Goal: Transaction & Acquisition: Purchase product/service

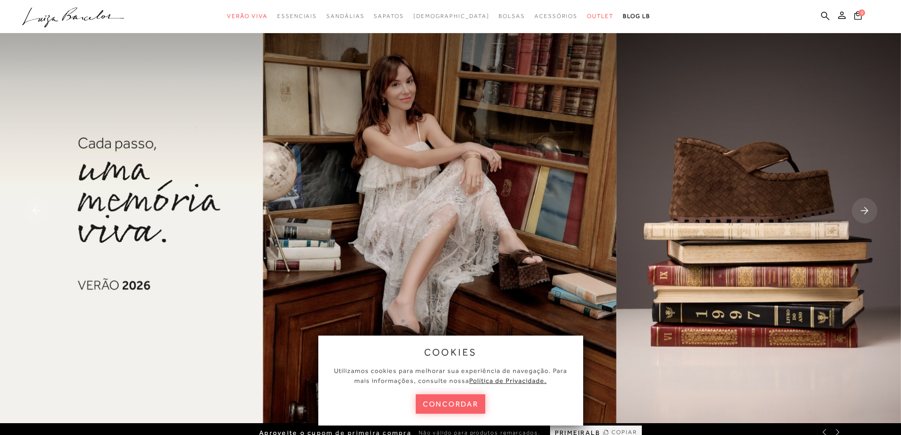
click at [819, 17] on ul ".a{fill-rule:evenodd;} Verão Viva Em alta Favoritos das Influenciadoras Apostas…" at bounding box center [443, 17] width 842 height 18
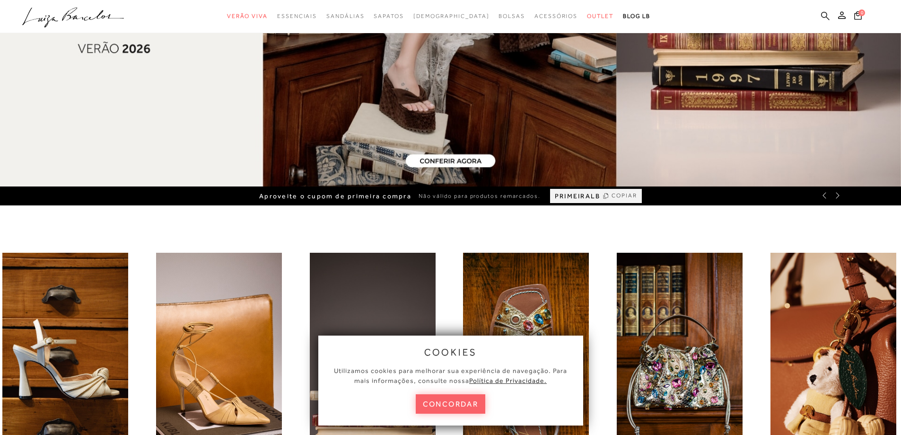
click at [826, 15] on icon at bounding box center [825, 15] width 9 height 9
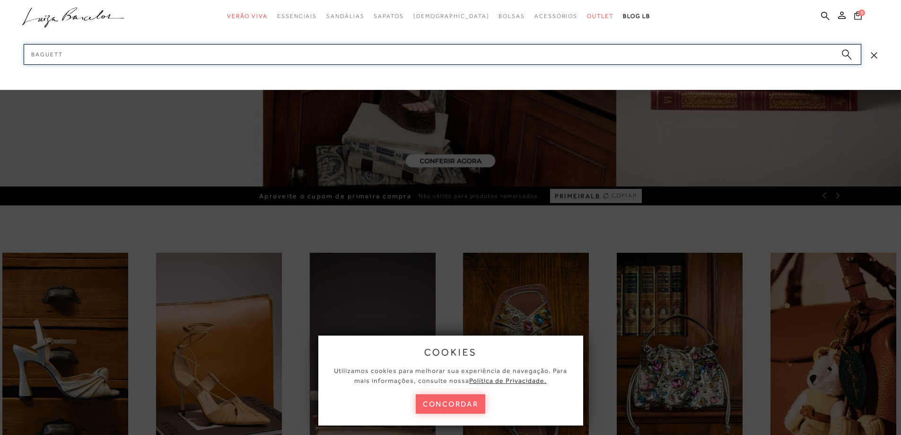
type input "baguette"
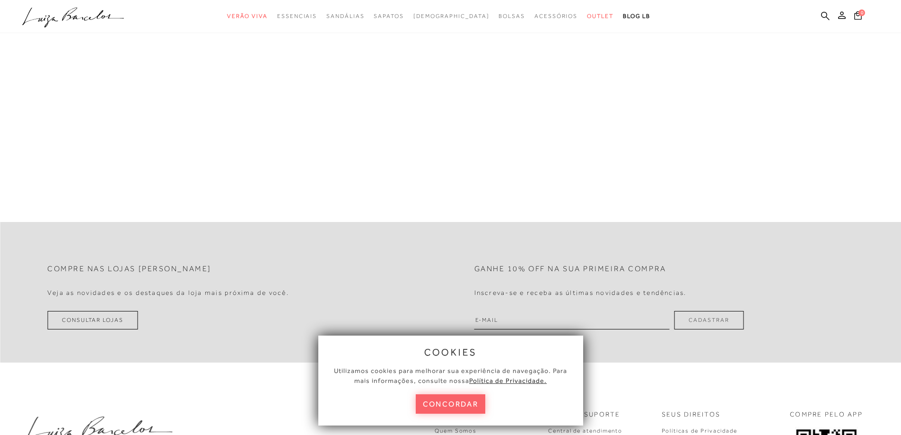
scroll to position [0, 0]
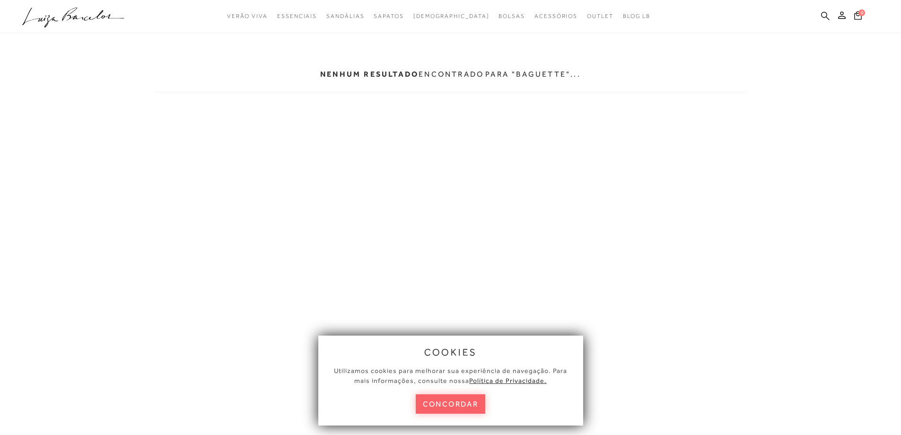
click at [826, 11] on link at bounding box center [825, 17] width 9 height 12
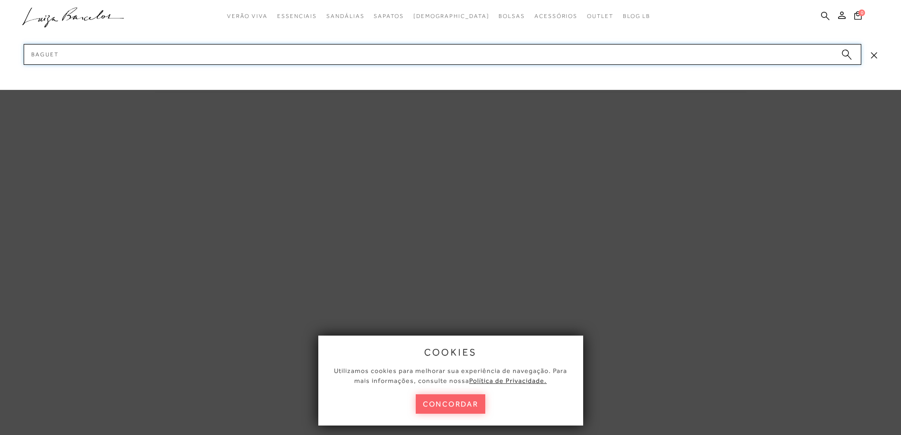
type input "baguete"
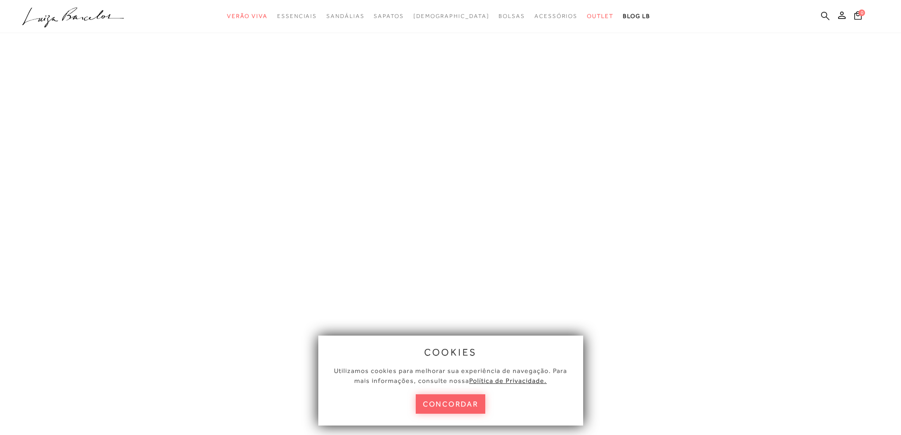
click at [823, 18] on icon at bounding box center [825, 15] width 9 height 9
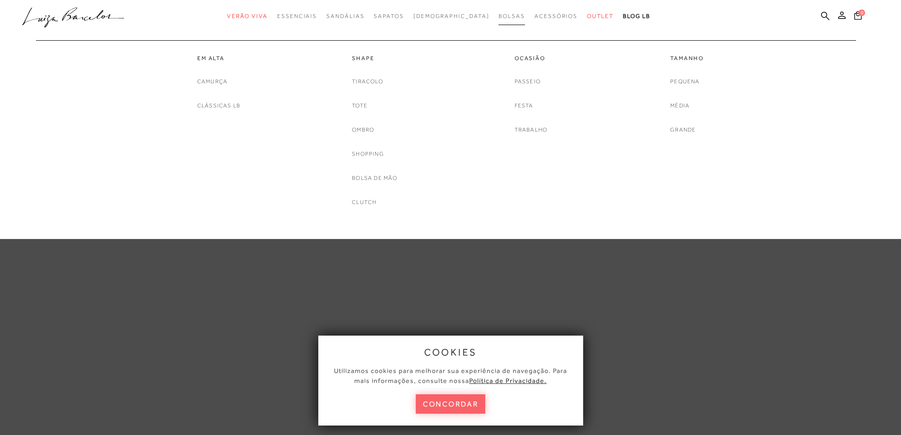
click at [499, 18] on span "Bolsas" at bounding box center [512, 16] width 26 height 7
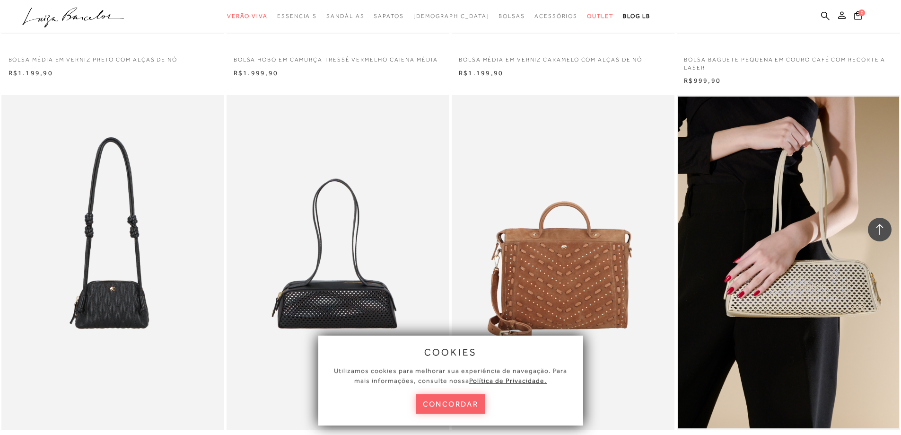
scroll to position [1561, 0]
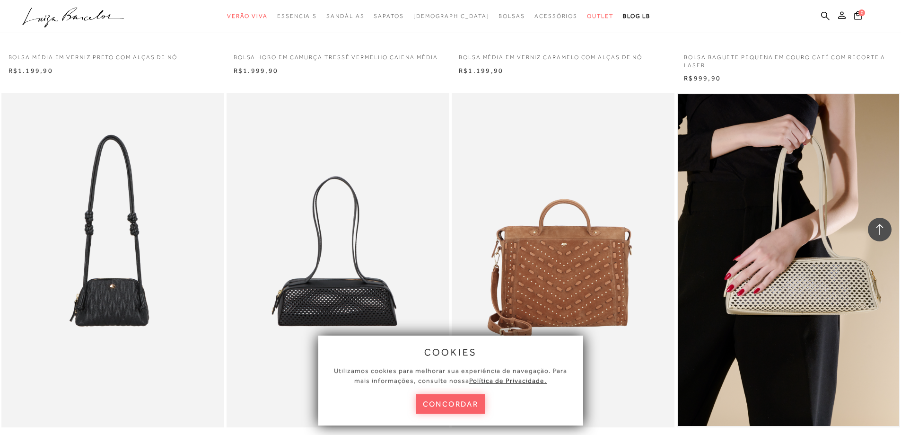
drag, startPoint x: 447, startPoint y: 241, endPoint x: 440, endPoint y: -19, distance: 260.7
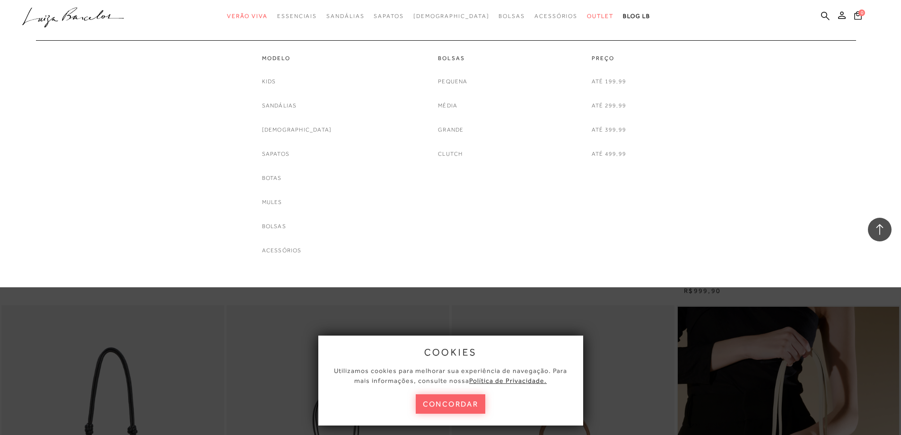
scroll to position [1324, 0]
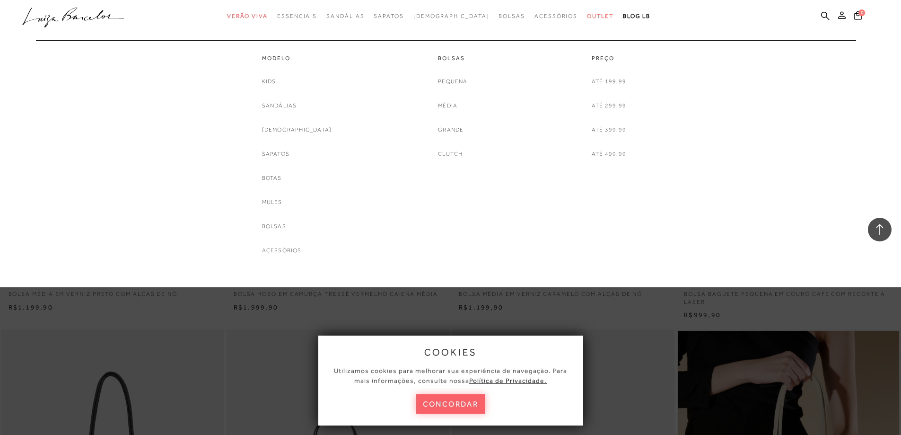
click at [613, 34] on div at bounding box center [445, 35] width 839 height 9
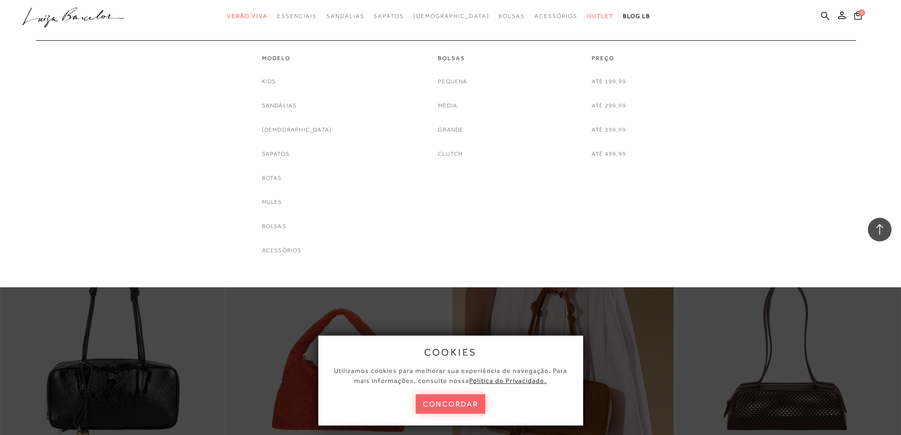
scroll to position [1041, 0]
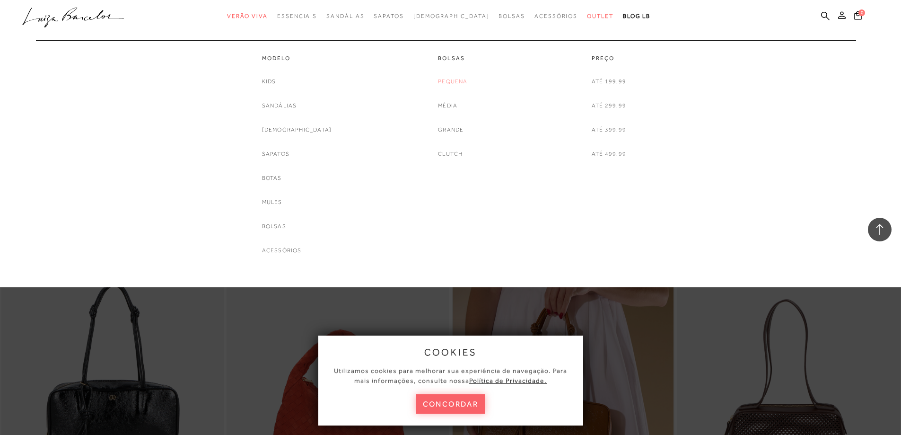
click at [449, 82] on link "Pequena" at bounding box center [452, 82] width 29 height 10
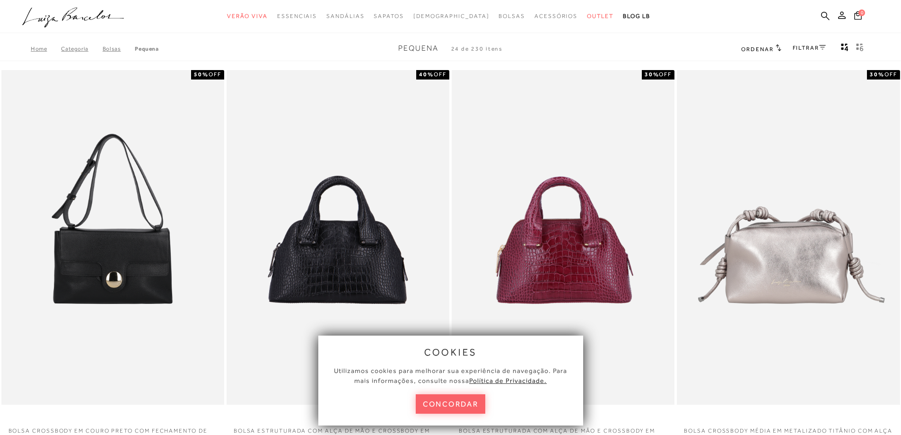
drag, startPoint x: 454, startPoint y: 202, endPoint x: 456, endPoint y: -13, distance: 215.2
click at [828, 20] on link at bounding box center [825, 17] width 9 height 12
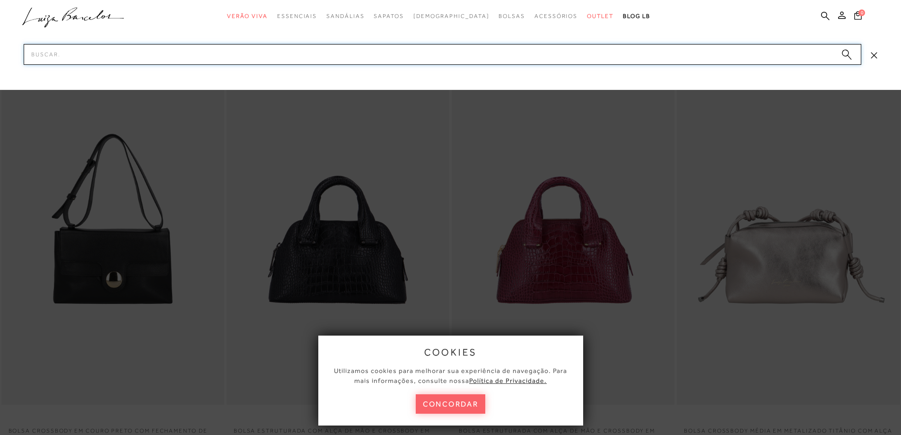
click at [605, 62] on input "Pesquisar" at bounding box center [443, 54] width 838 height 21
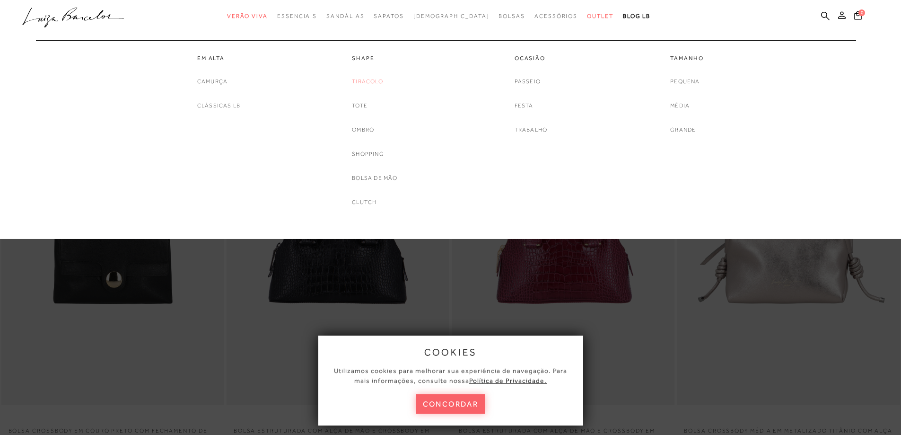
click at [368, 84] on link "Tiracolo" at bounding box center [367, 82] width 31 height 10
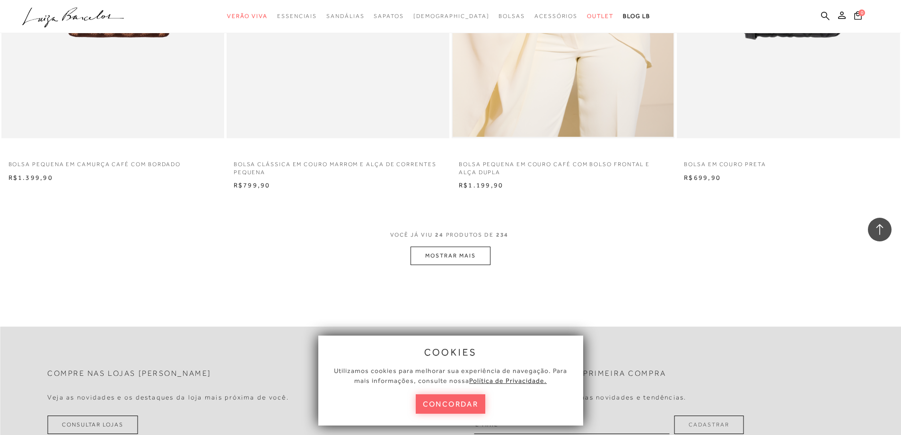
scroll to position [2270, 0]
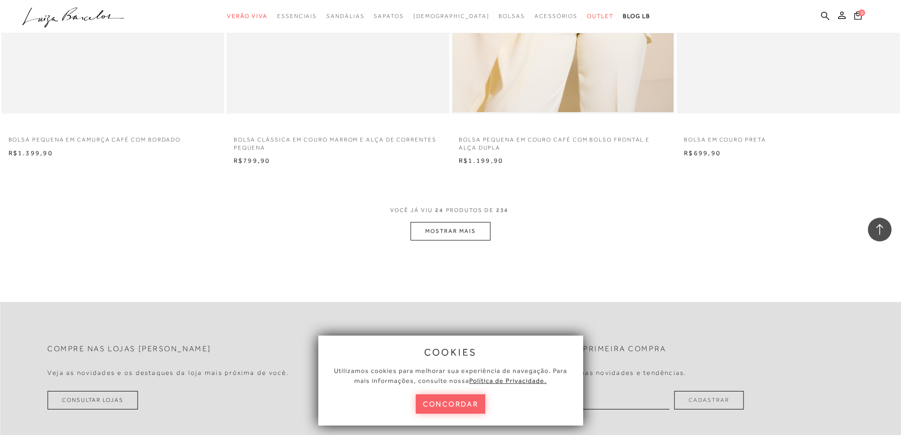
click at [453, 228] on button "MOSTRAR MAIS" at bounding box center [450, 231] width 79 height 18
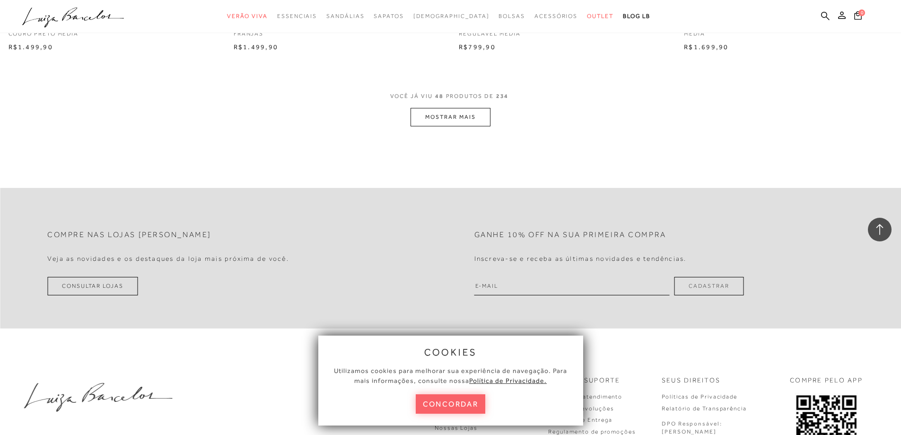
scroll to position [4777, 0]
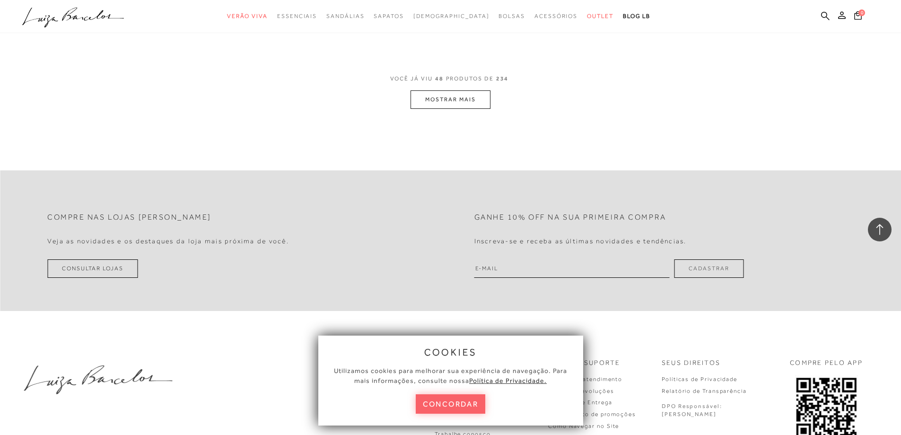
click at [452, 104] on button "MOSTRAR MAIS" at bounding box center [450, 99] width 79 height 18
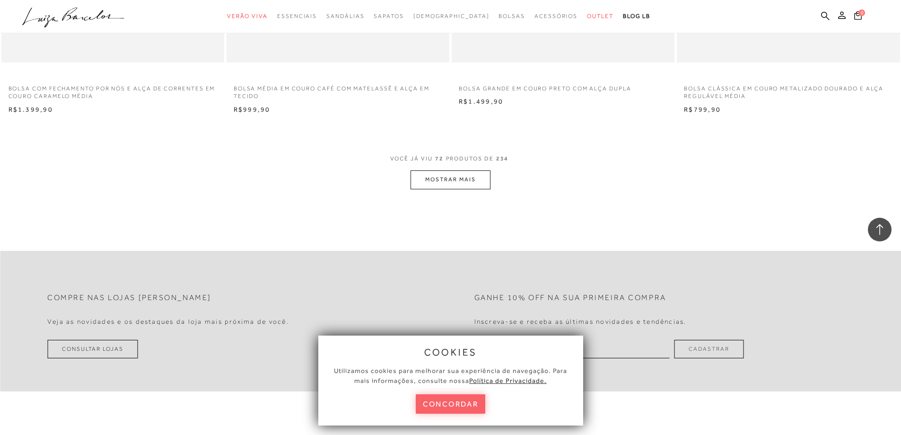
scroll to position [7142, 0]
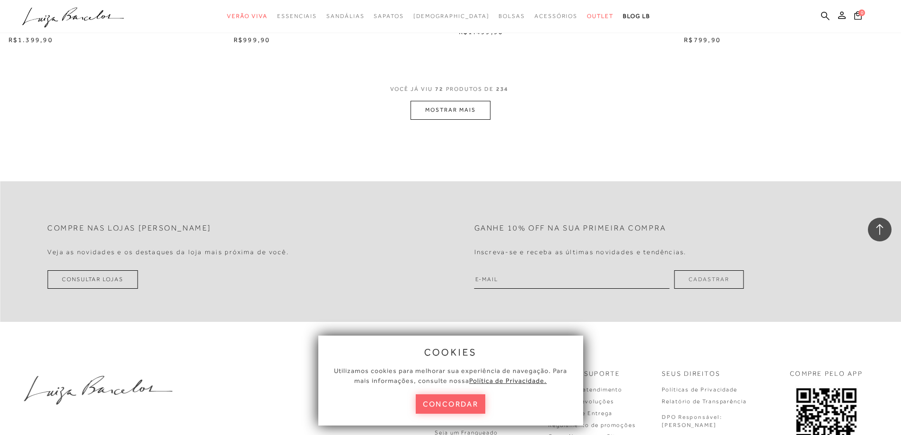
click at [464, 113] on button "MOSTRAR MAIS" at bounding box center [450, 110] width 79 height 18
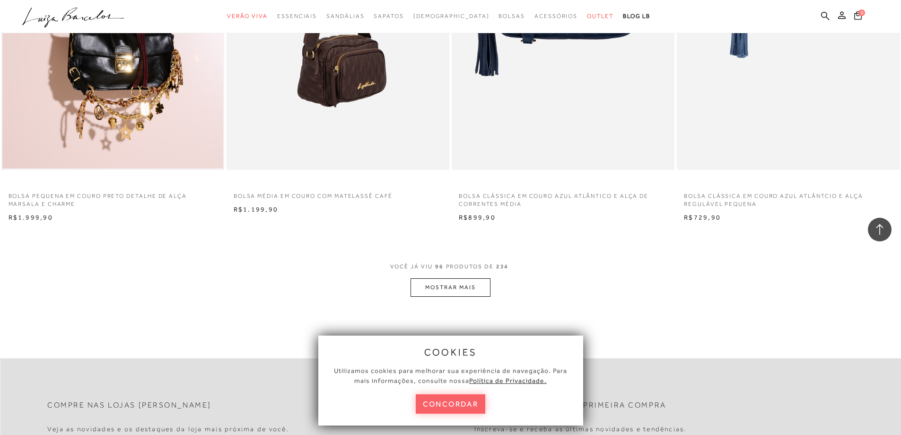
scroll to position [9460, 0]
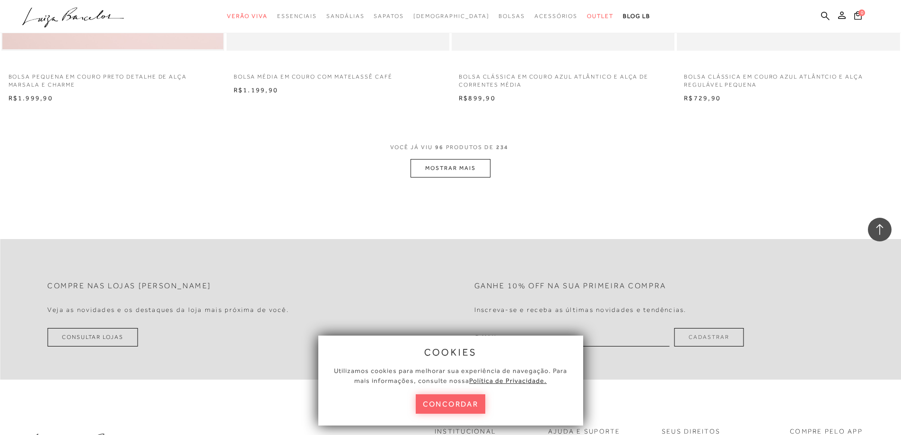
click at [466, 164] on button "MOSTRAR MAIS" at bounding box center [450, 168] width 79 height 18
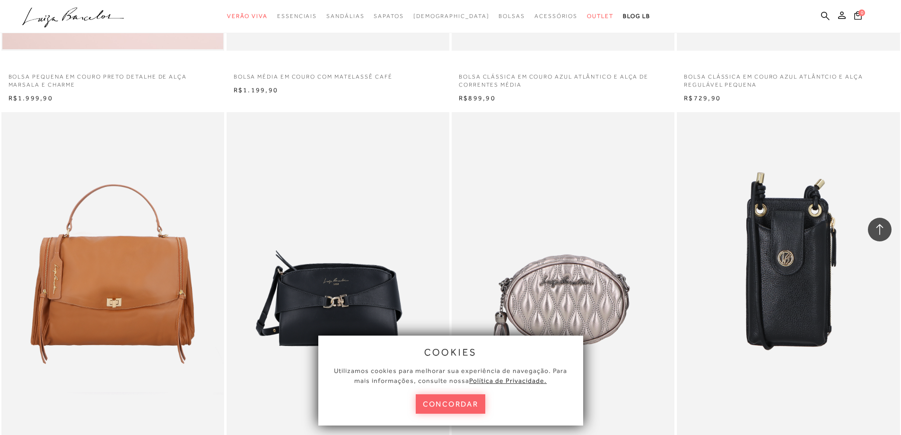
click at [820, 15] on ul ".a{fill-rule:evenodd;} Verão Viva Em alta Favoritos das Influenciadoras Apostas…" at bounding box center [443, 17] width 842 height 18
click at [823, 12] on icon at bounding box center [825, 15] width 9 height 9
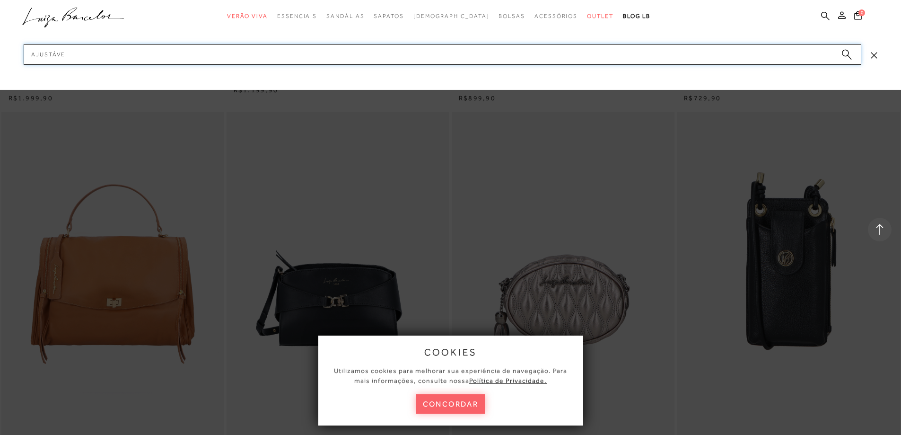
type input "ajustável"
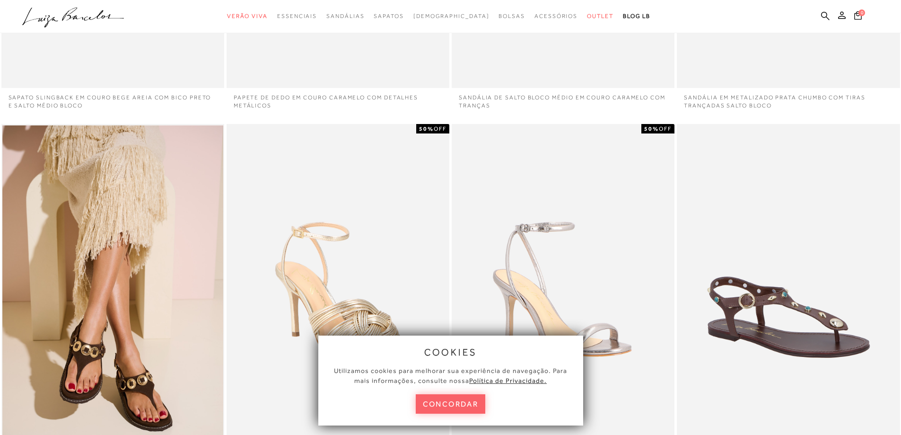
scroll to position [189, 0]
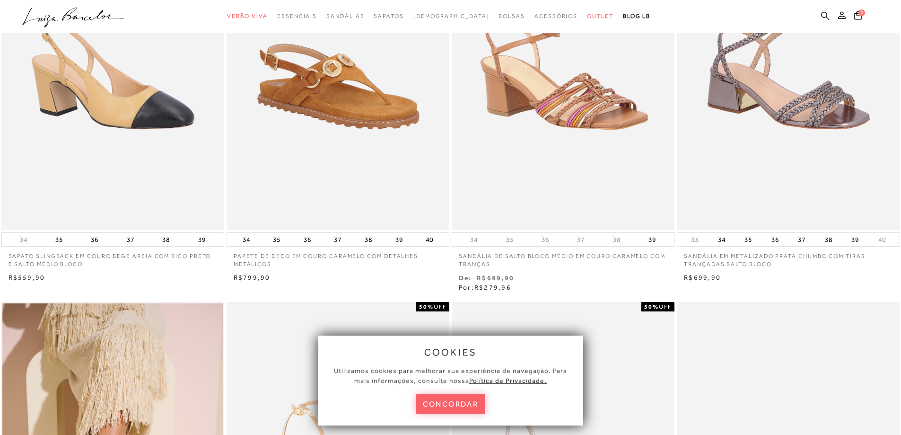
click at [826, 13] on icon at bounding box center [825, 15] width 9 height 9
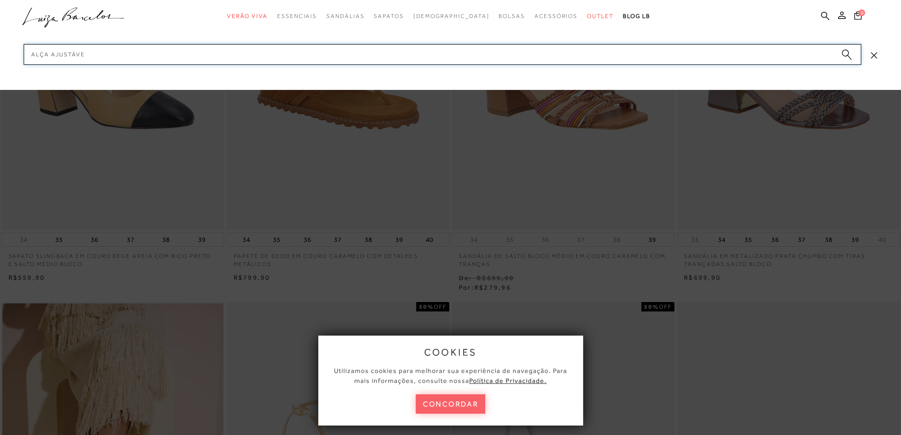
type input "alça ajustável"
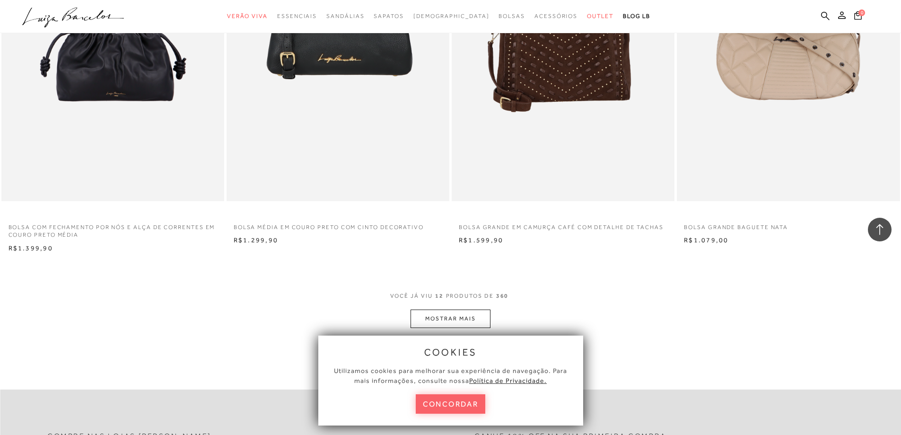
scroll to position [1088, 0]
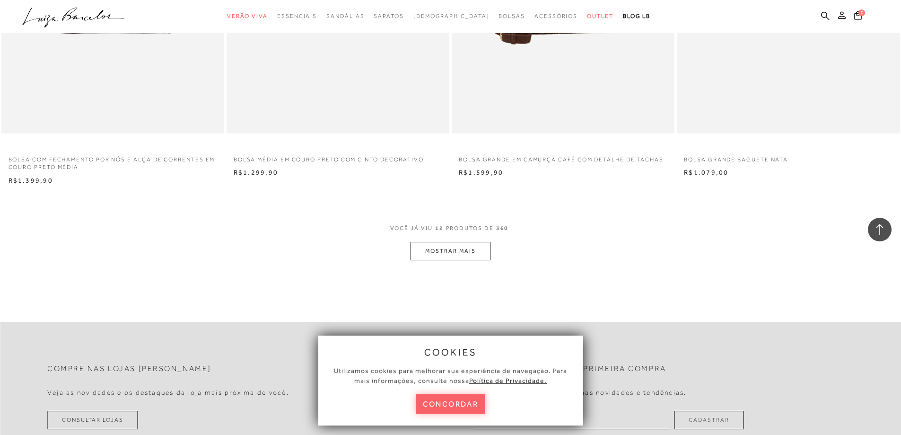
click at [477, 246] on button "MOSTRAR MAIS" at bounding box center [450, 251] width 79 height 18
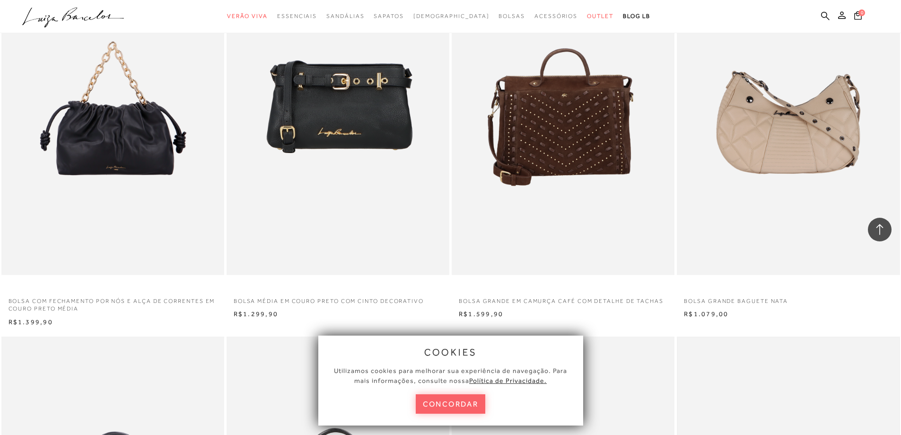
scroll to position [899, 0]
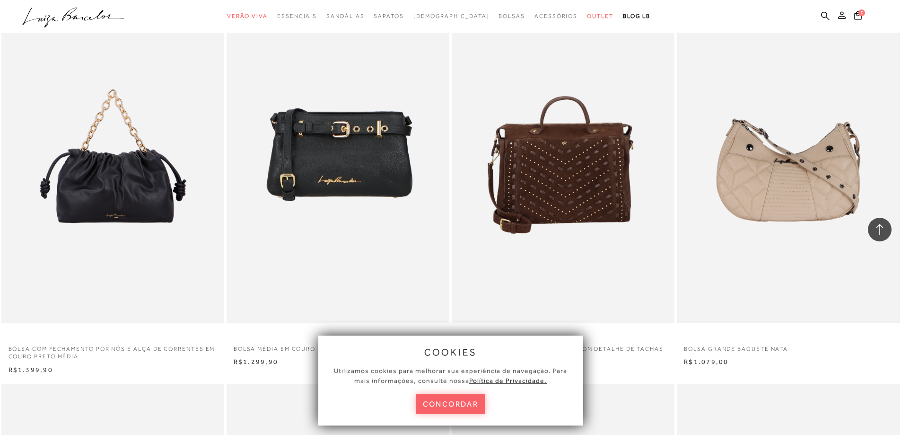
click at [758, 186] on img at bounding box center [788, 156] width 221 height 332
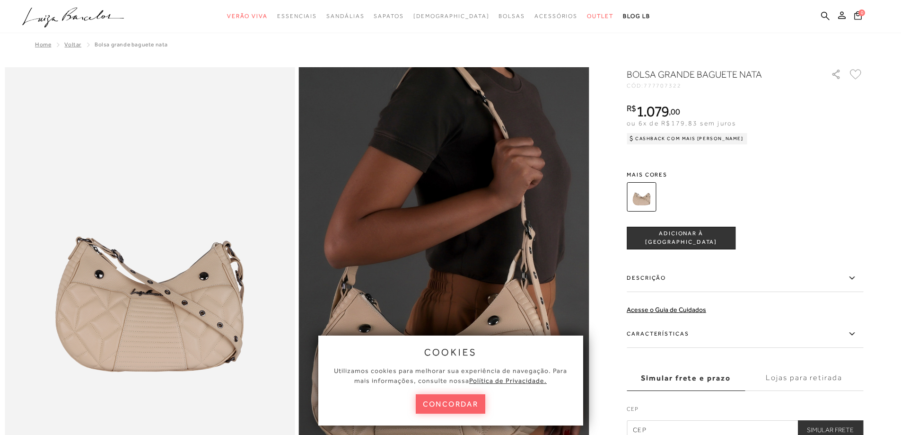
click at [449, 399] on button "concordar" at bounding box center [451, 403] width 70 height 19
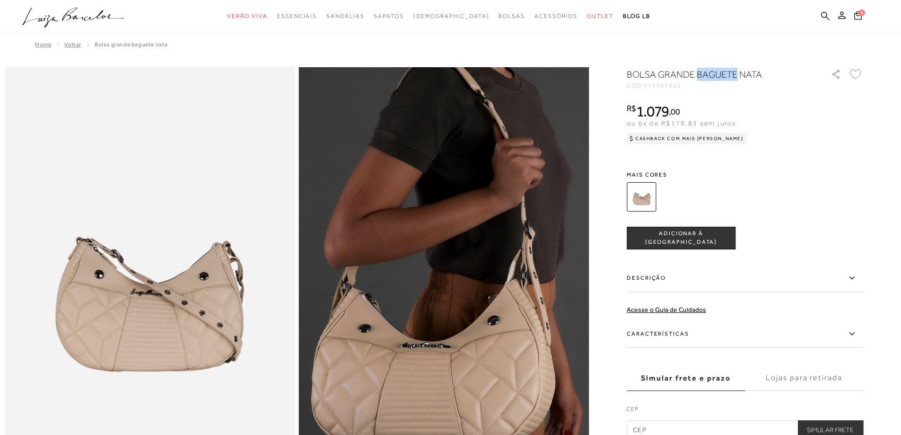
drag, startPoint x: 705, startPoint y: 75, endPoint x: 739, endPoint y: 71, distance: 34.7
click at [739, 71] on h1 "Bolsa grande baguete nata" at bounding box center [715, 74] width 177 height 13
copy h1 "baguete"
click at [822, 19] on icon at bounding box center [825, 15] width 9 height 9
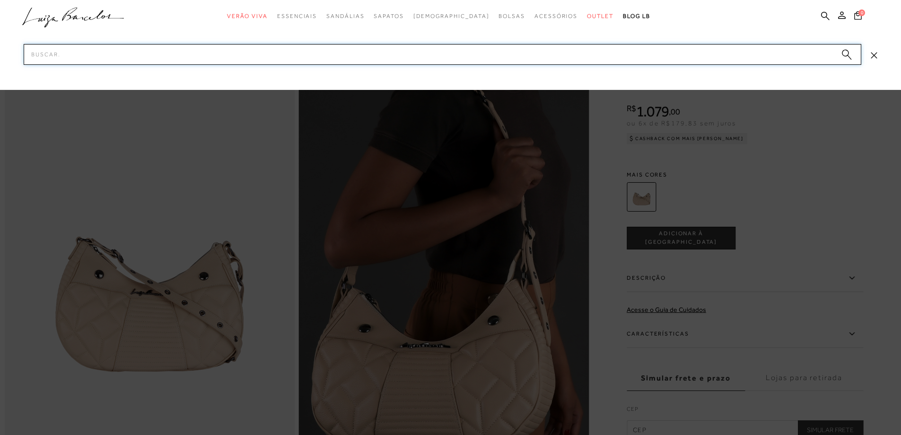
paste input "baguete"
type input "baguete"
click at [658, 58] on input "baguete" at bounding box center [443, 54] width 838 height 21
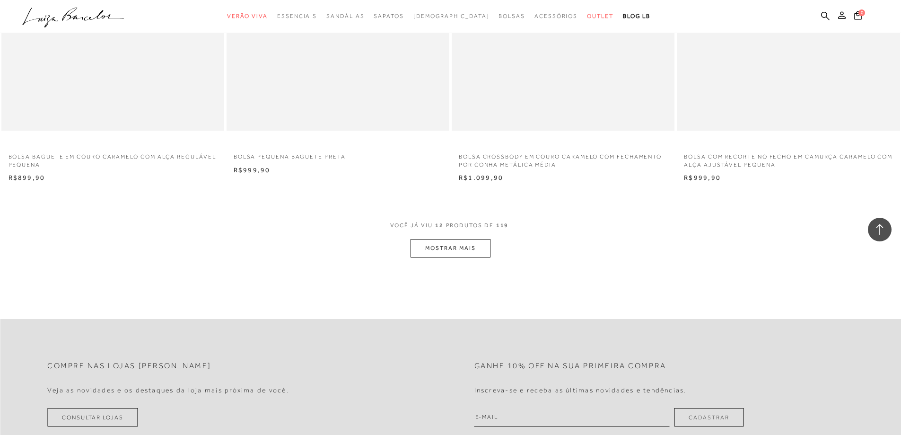
scroll to position [1088, 0]
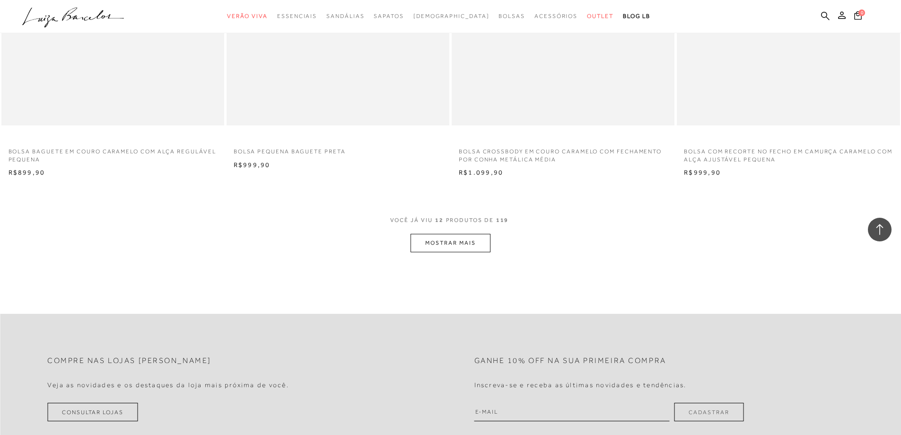
click at [456, 247] on button "MOSTRAR MAIS" at bounding box center [450, 243] width 79 height 18
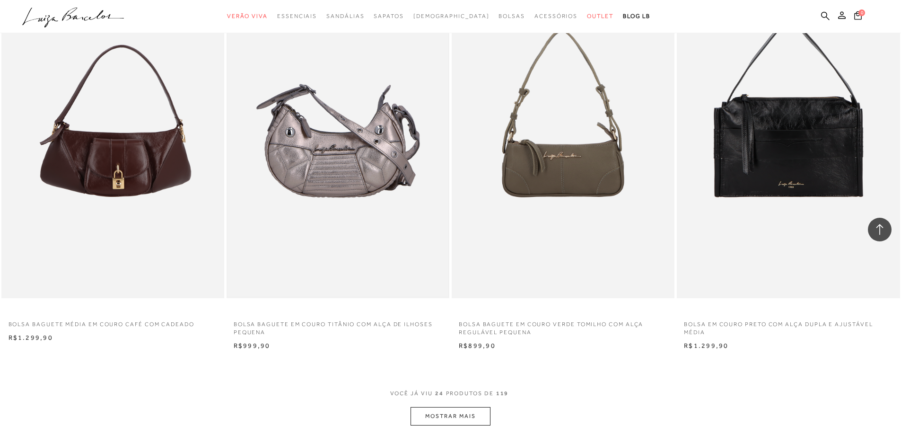
scroll to position [2117, 0]
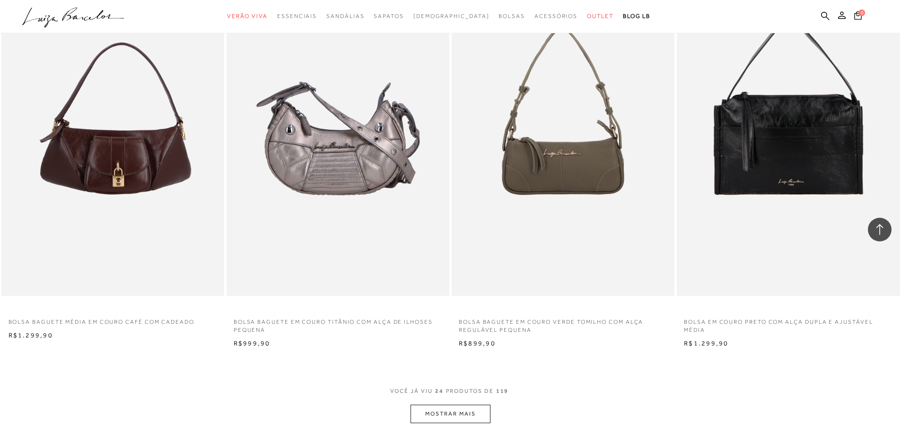
click at [447, 419] on button "MOSTRAR MAIS" at bounding box center [450, 413] width 79 height 18
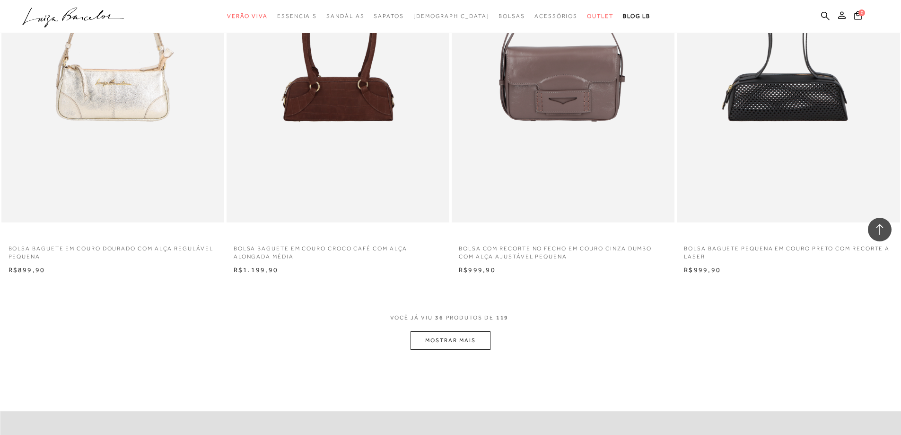
scroll to position [3394, 0]
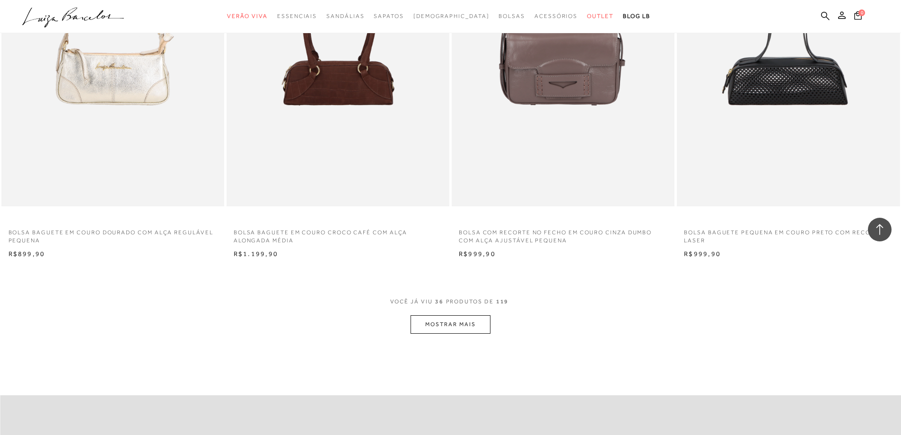
click at [450, 327] on button "MOSTRAR MAIS" at bounding box center [450, 324] width 79 height 18
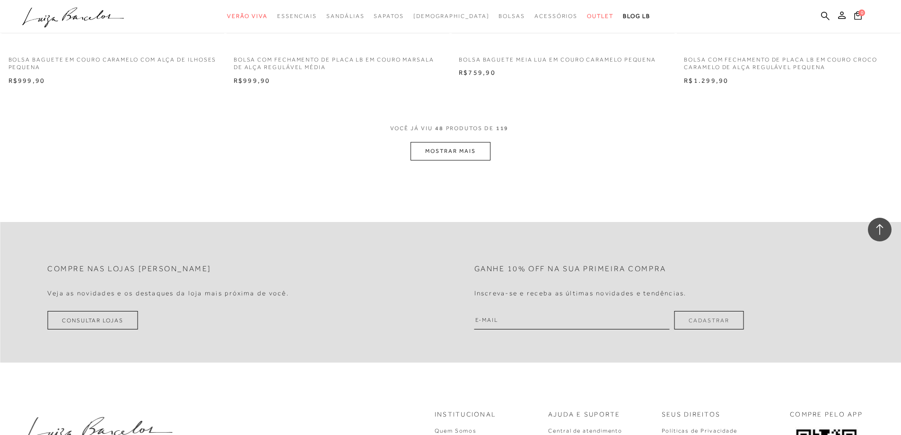
scroll to position [4766, 0]
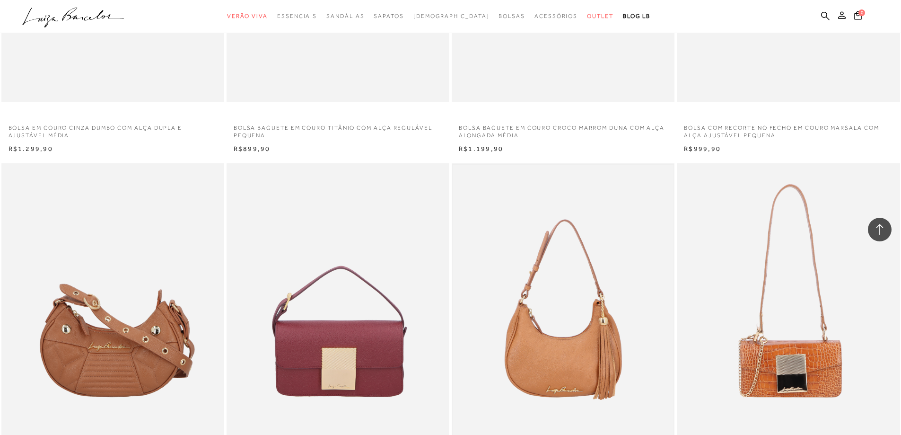
click at [606, 305] on img at bounding box center [563, 331] width 221 height 332
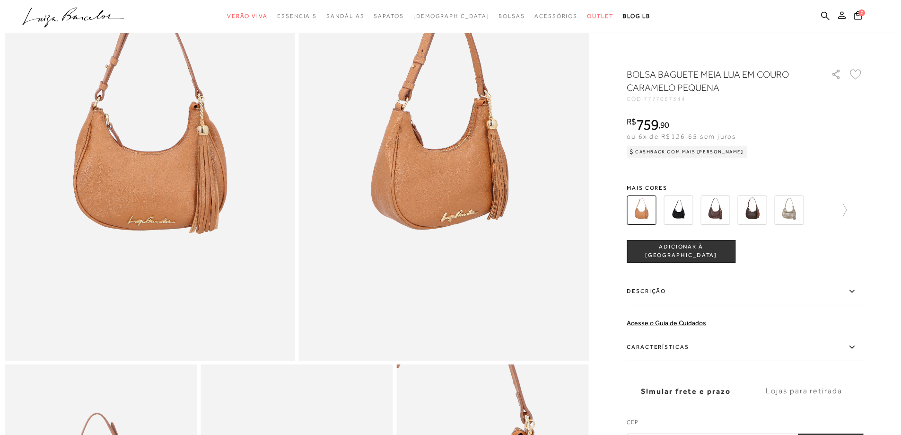
click at [813, 394] on label "Lojas para retirada" at bounding box center [804, 391] width 118 height 26
click at [0, 0] on input "Lojas para retirada" at bounding box center [0, 0] width 0 height 0
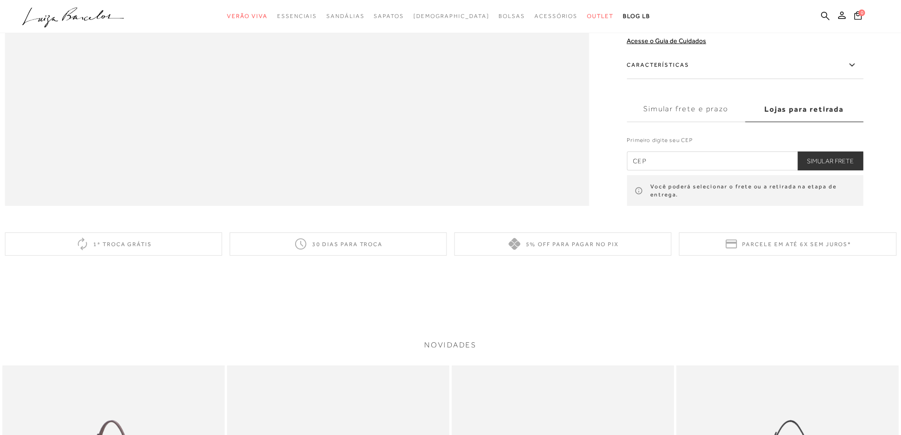
scroll to position [1466, 0]
click at [710, 173] on input "text" at bounding box center [745, 163] width 237 height 19
type input "36770-038"
click at [849, 173] on button "Simular Frete" at bounding box center [830, 163] width 66 height 19
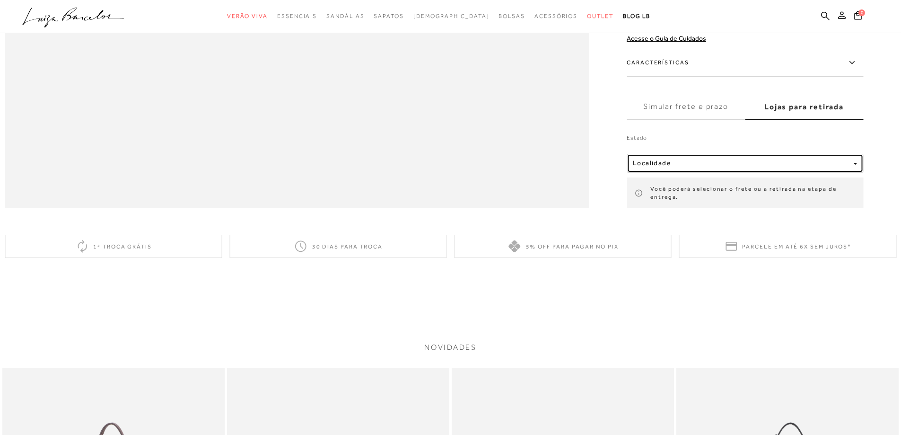
click at [767, 173] on button "Localidade" at bounding box center [745, 163] width 237 height 19
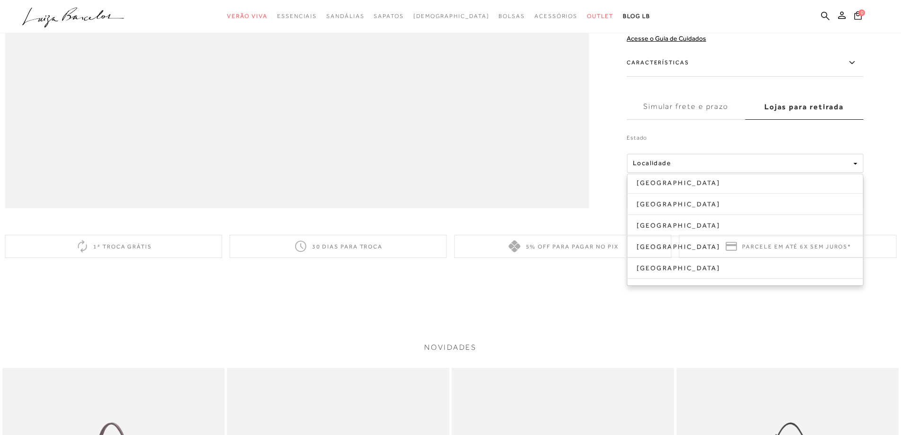
click at [710, 231] on ul "Mato Grosso Minas Gerais Paraná Pernambuco Rio de Janeiro" at bounding box center [745, 230] width 237 height 112
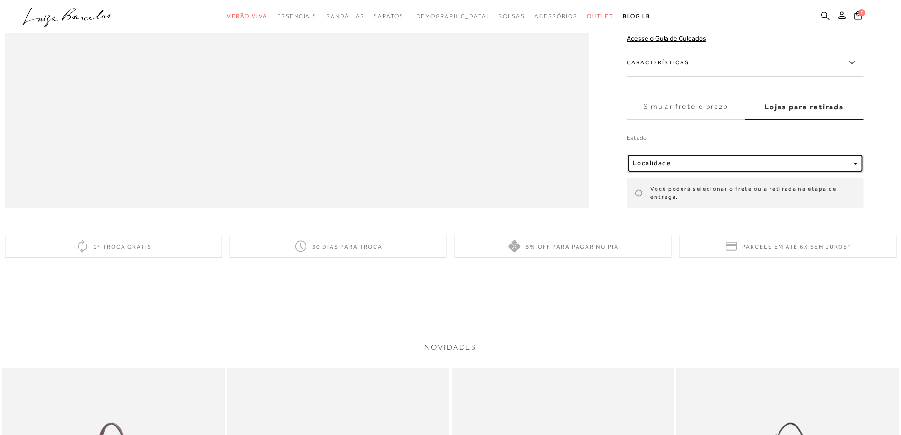
click at [715, 167] on div "Localidade" at bounding box center [741, 163] width 217 height 8
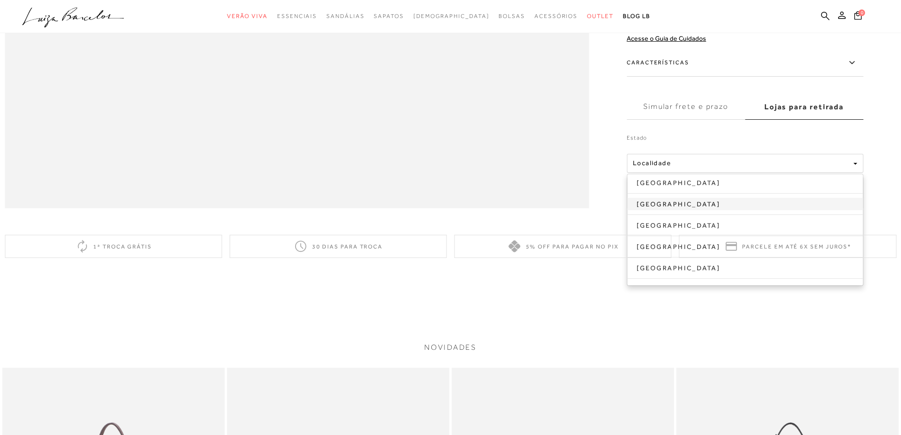
click at [691, 210] on link "Minas Gerais" at bounding box center [745, 204] width 236 height 12
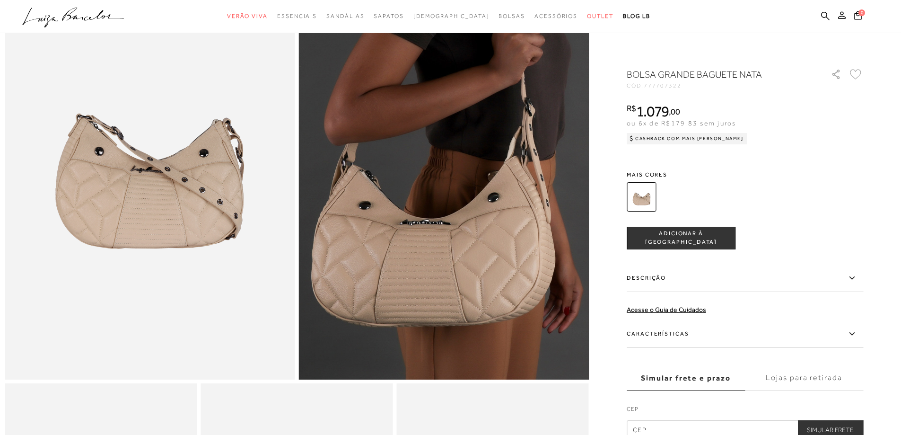
scroll to position [47, 0]
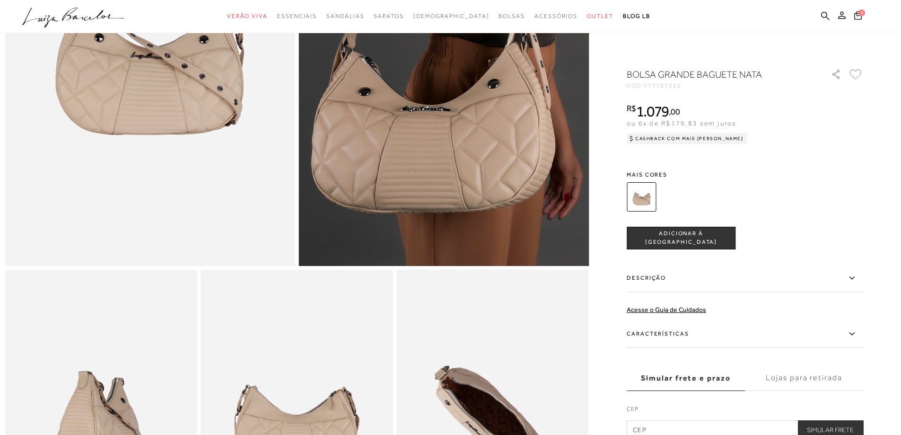
click at [810, 366] on label "Lojas para retirada" at bounding box center [804, 378] width 118 height 26
click at [0, 0] on input "Lojas para retirada" at bounding box center [0, 0] width 0 height 0
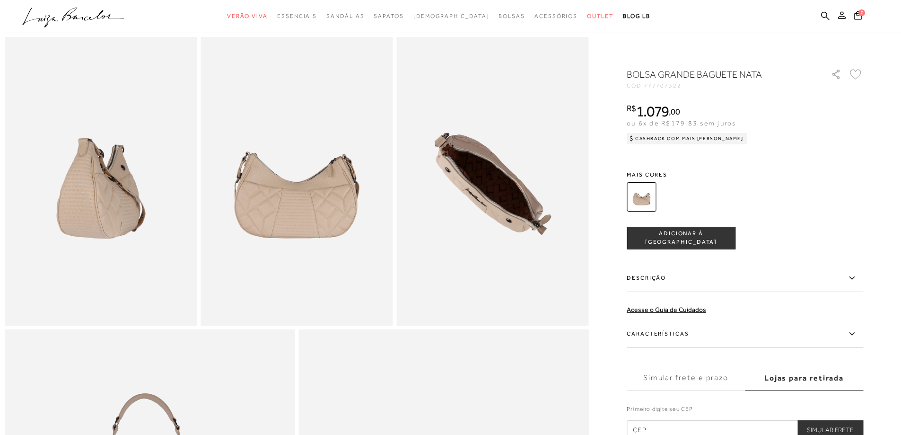
scroll to position [473, 0]
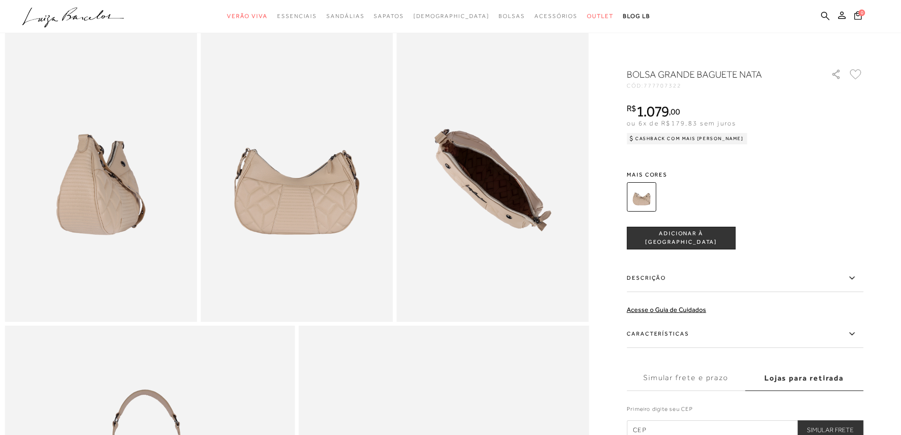
click at [683, 426] on input "text" at bounding box center [745, 429] width 237 height 19
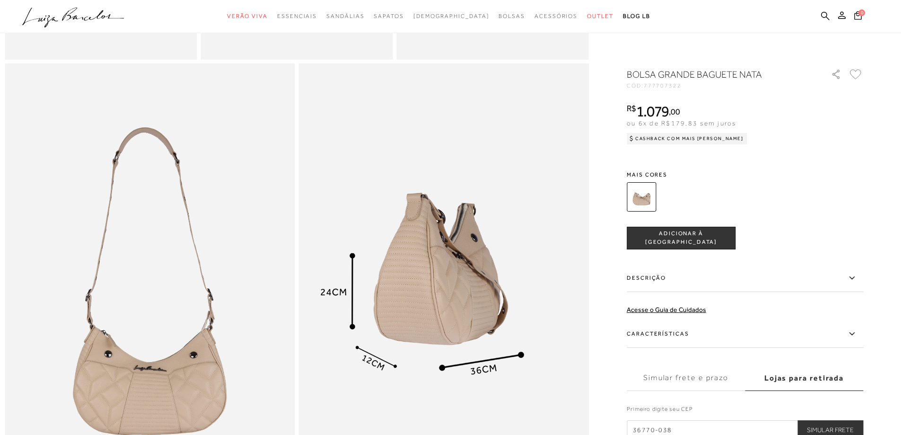
scroll to position [757, 0]
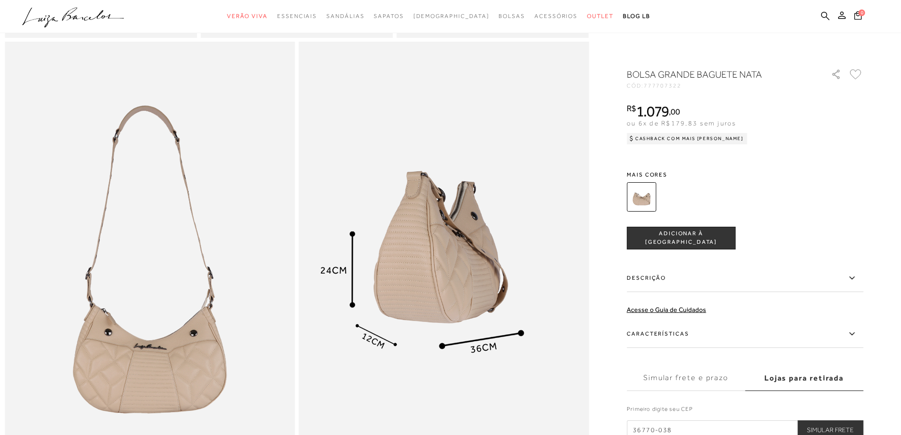
type input "36770-038"
click at [840, 427] on button "Simular Frete" at bounding box center [830, 429] width 66 height 19
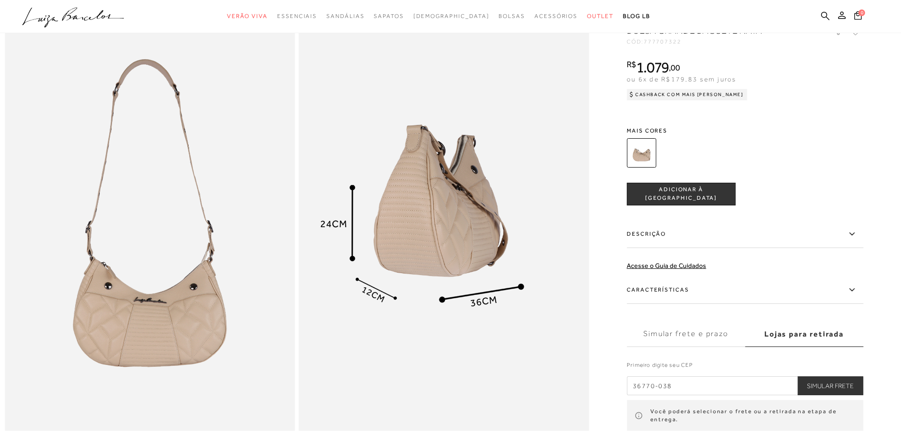
scroll to position [993, 0]
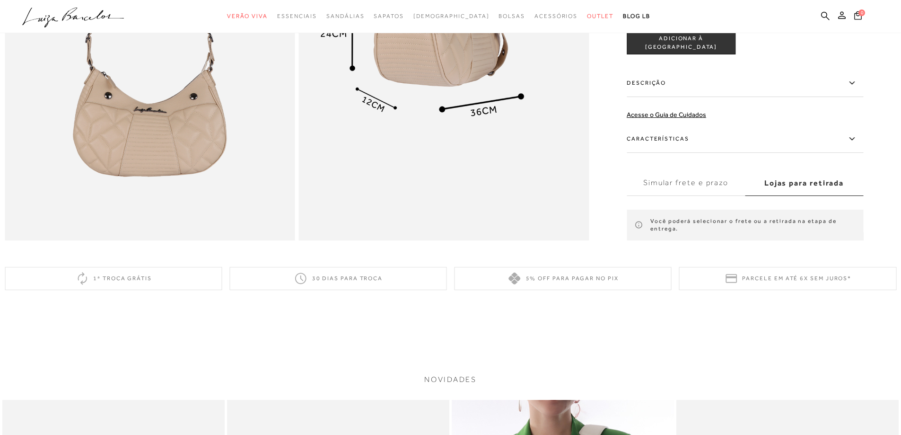
click at [802, 195] on label "Lojas para retirada" at bounding box center [804, 183] width 118 height 26
click at [0, 0] on input "Lojas para retirada" at bounding box center [0, 0] width 0 height 0
click at [726, 195] on label "Simular frete e prazo" at bounding box center [686, 183] width 118 height 26
click at [0, 0] on input "Simular frete e prazo" at bounding box center [0, 0] width 0 height 0
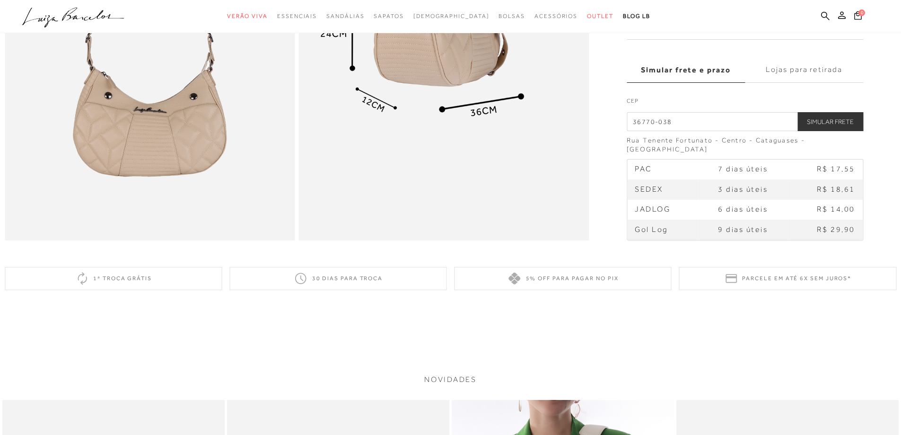
click at [795, 198] on td "R$ 18,61" at bounding box center [825, 190] width 75 height 20
click at [794, 83] on label "Lojas para retirada" at bounding box center [804, 70] width 118 height 26
click at [0, 0] on input "Lojas para retirada" at bounding box center [0, 0] width 0 height 0
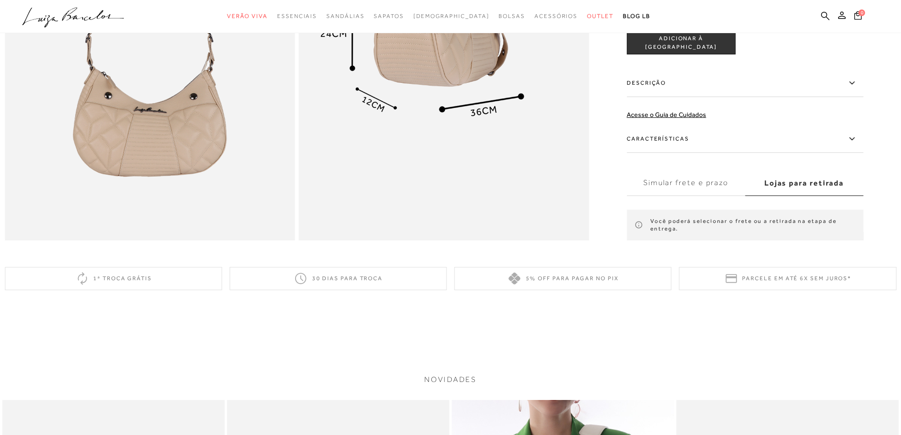
click at [714, 195] on label "Simular frete e prazo" at bounding box center [686, 183] width 118 height 26
click at [0, 0] on input "Simular frete e prazo" at bounding box center [0, 0] width 0 height 0
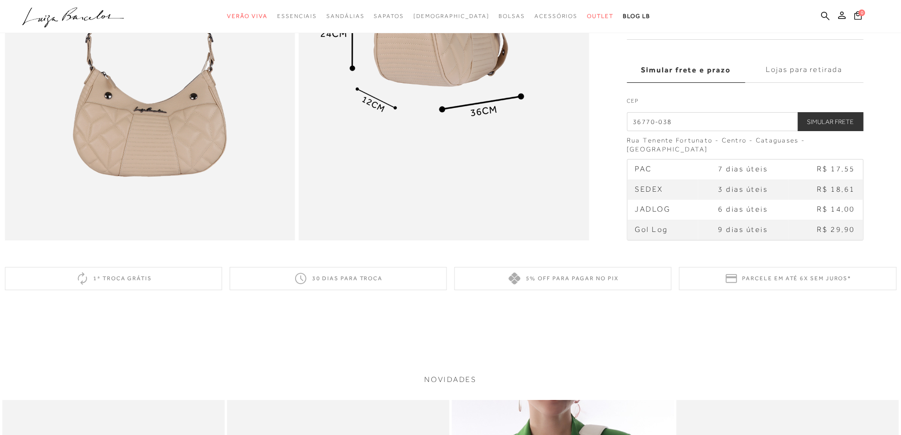
click at [742, 131] on input "36770-038" at bounding box center [745, 121] width 237 height 19
click at [841, 131] on button "Simular Frete" at bounding box center [830, 121] width 66 height 19
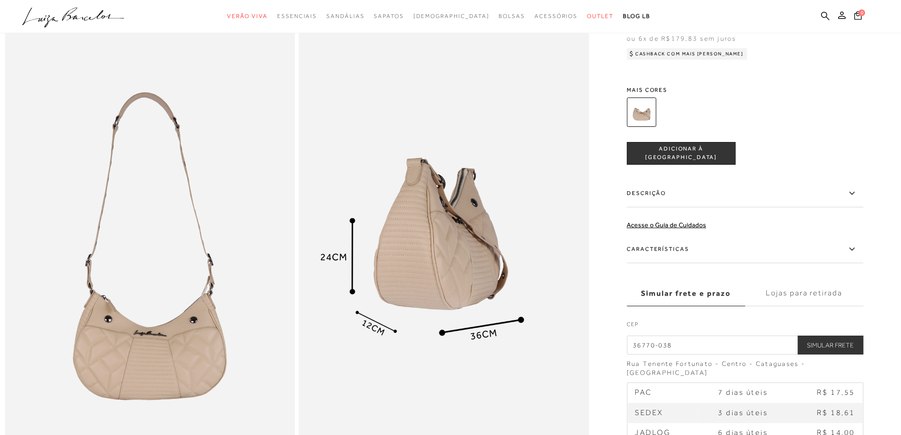
scroll to position [804, 0]
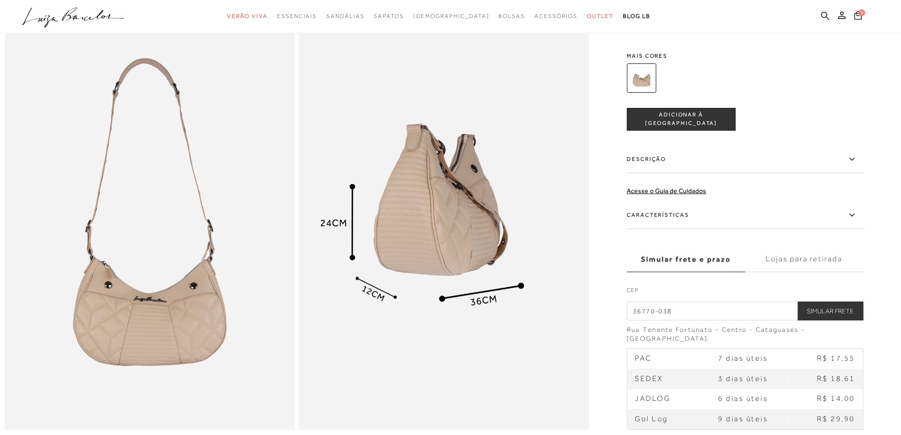
click at [819, 272] on label "Lojas para retirada" at bounding box center [804, 259] width 118 height 26
click at [0, 0] on input "Lojas para retirada" at bounding box center [0, 0] width 0 height 0
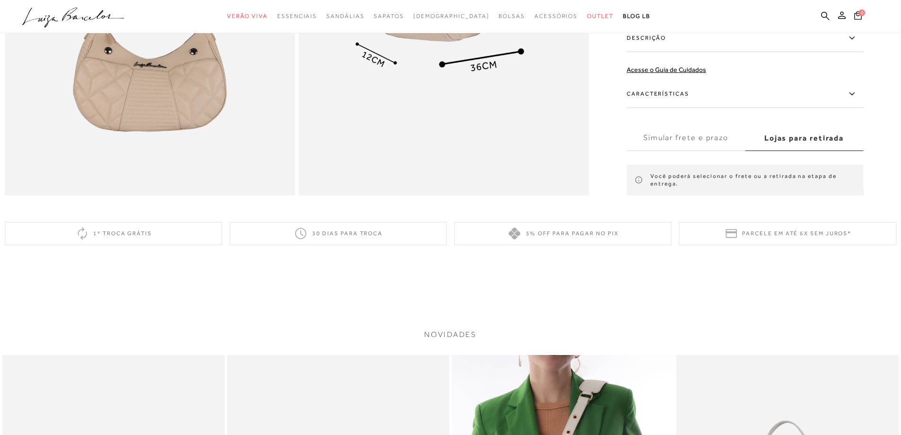
scroll to position [1041, 0]
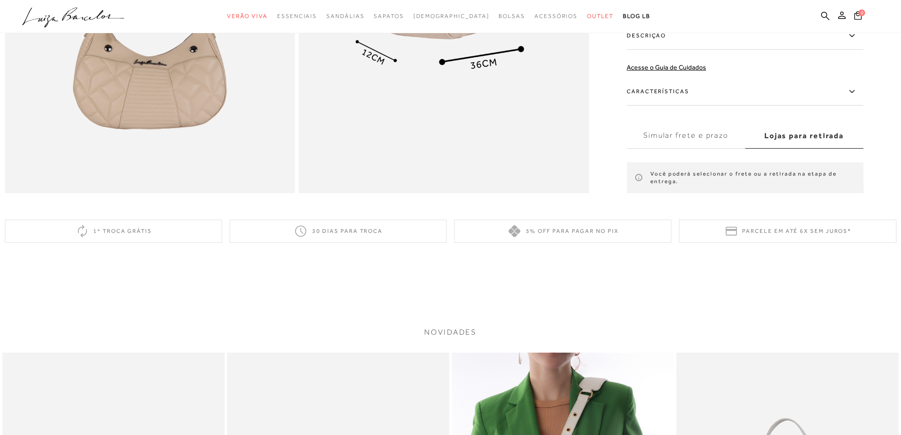
click at [805, 145] on label "Lojas para retirada" at bounding box center [804, 136] width 118 height 26
click at [0, 0] on input "Lojas para retirada" at bounding box center [0, 0] width 0 height 0
click at [706, 146] on label "Simular frete e prazo" at bounding box center [686, 136] width 118 height 26
click at [0, 0] on input "Simular frete e prazo" at bounding box center [0, 0] width 0 height 0
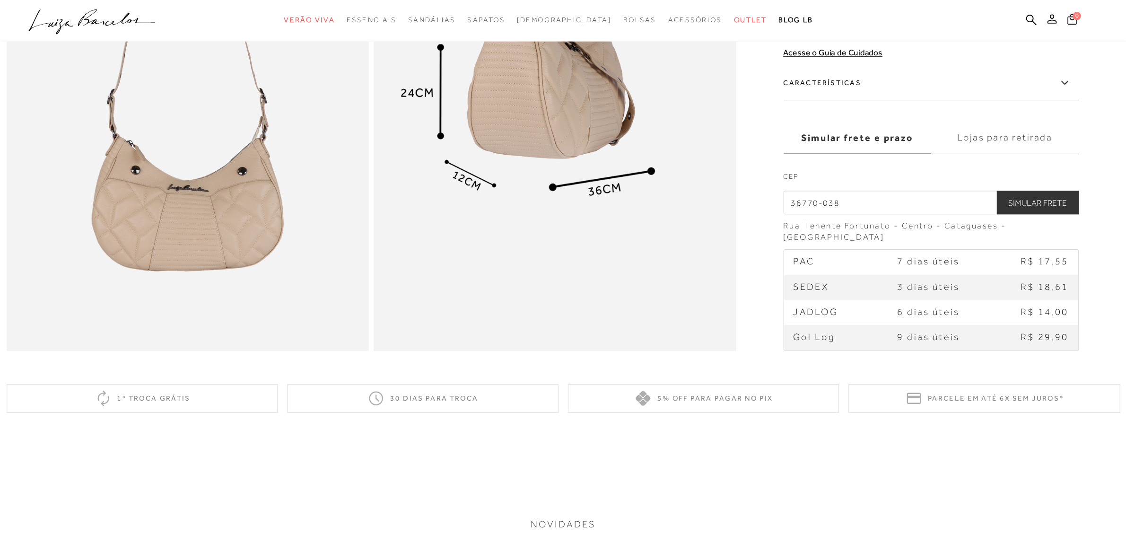
scroll to position [946, 0]
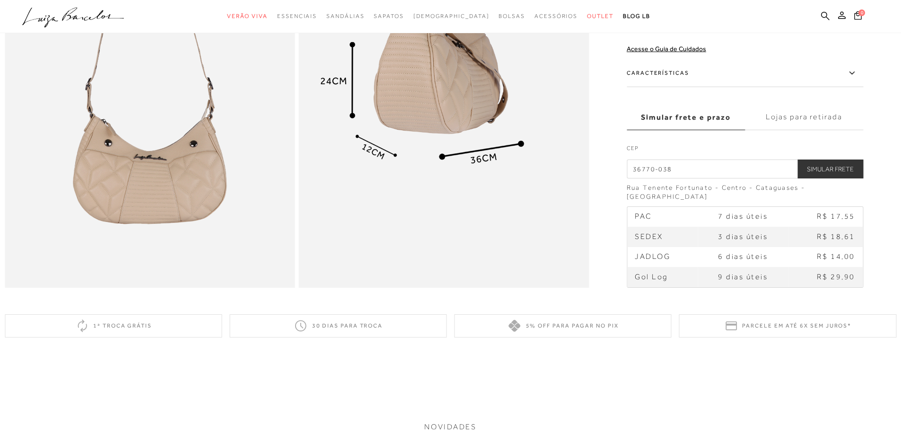
click at [811, 130] on label "Lojas para retirada" at bounding box center [804, 118] width 118 height 26
click at [0, 0] on input "Lojas para retirada" at bounding box center [0, 0] width 0 height 0
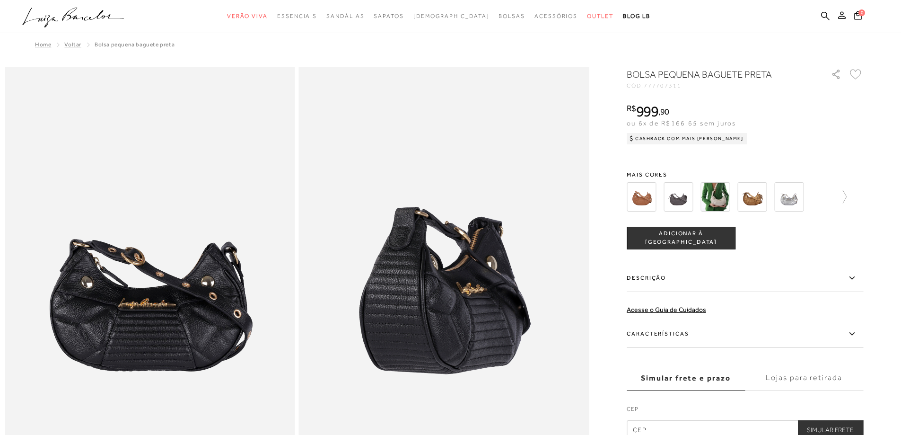
click at [674, 200] on img at bounding box center [678, 196] width 29 height 29
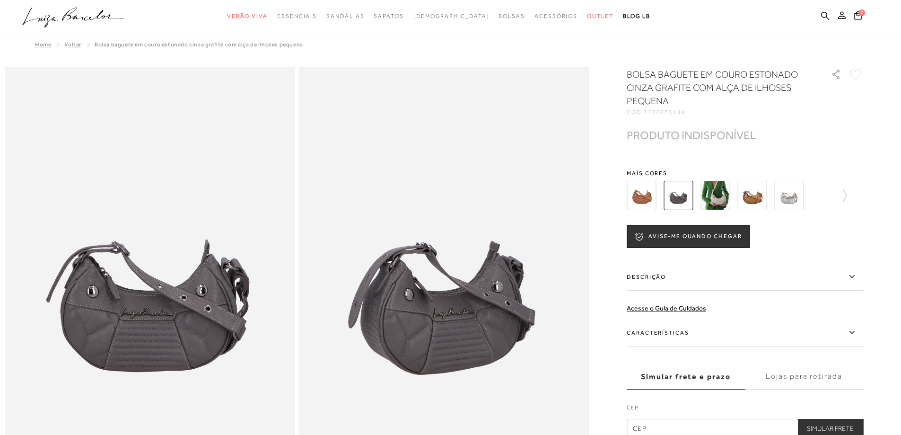
click at [723, 200] on img at bounding box center [715, 195] width 29 height 29
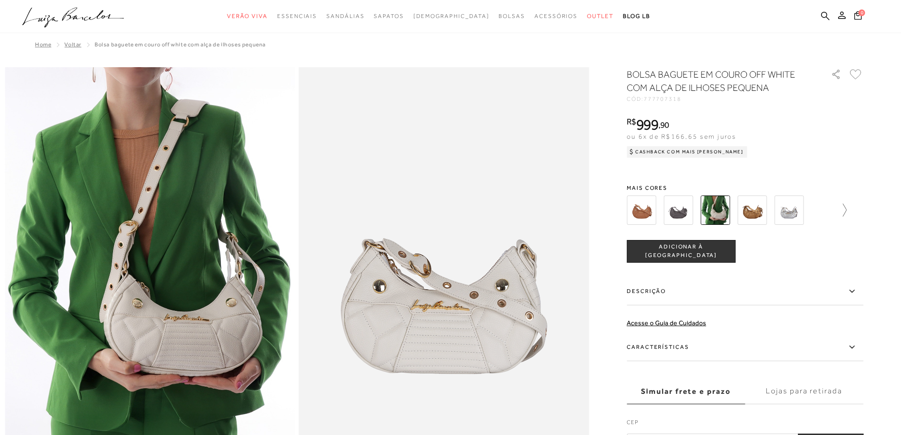
click at [845, 214] on icon at bounding box center [839, 209] width 13 height 13
click at [844, 214] on div at bounding box center [741, 210] width 203 height 35
click at [665, 205] on img at bounding box center [657, 209] width 29 height 29
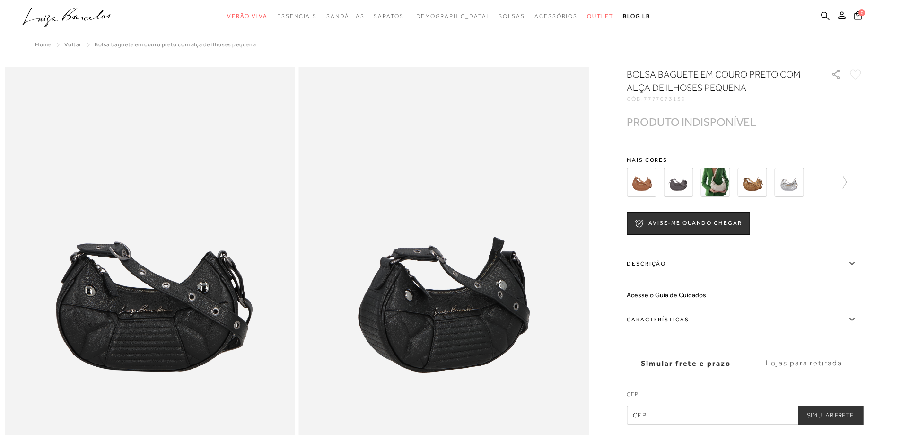
click at [684, 189] on img at bounding box center [678, 181] width 29 height 29
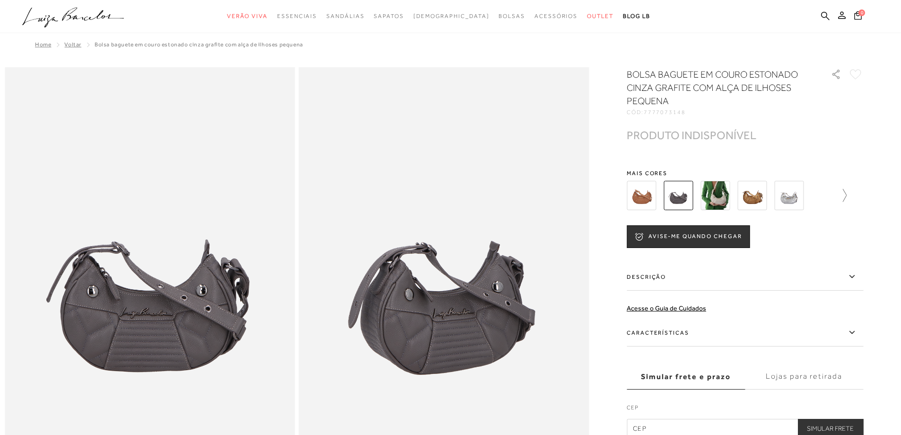
click at [844, 197] on icon at bounding box center [839, 195] width 13 height 13
click at [662, 194] on img at bounding box center [657, 195] width 29 height 29
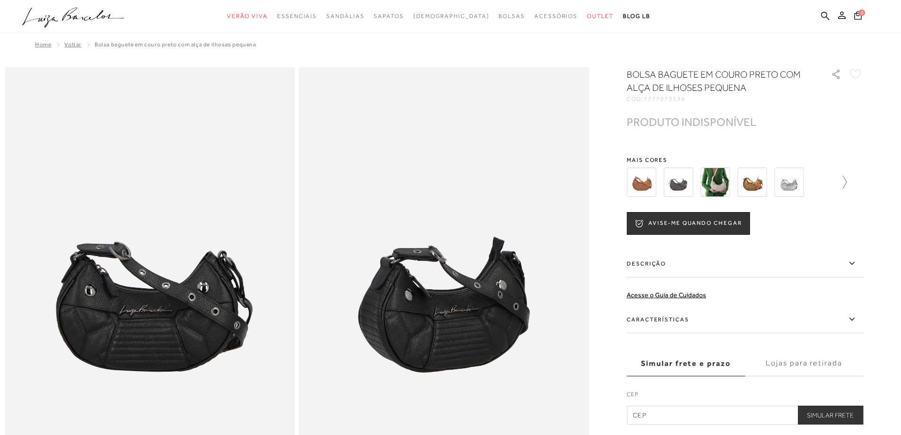
click at [840, 180] on div at bounding box center [737, 182] width 220 height 35
click at [847, 183] on icon at bounding box center [839, 181] width 13 height 13
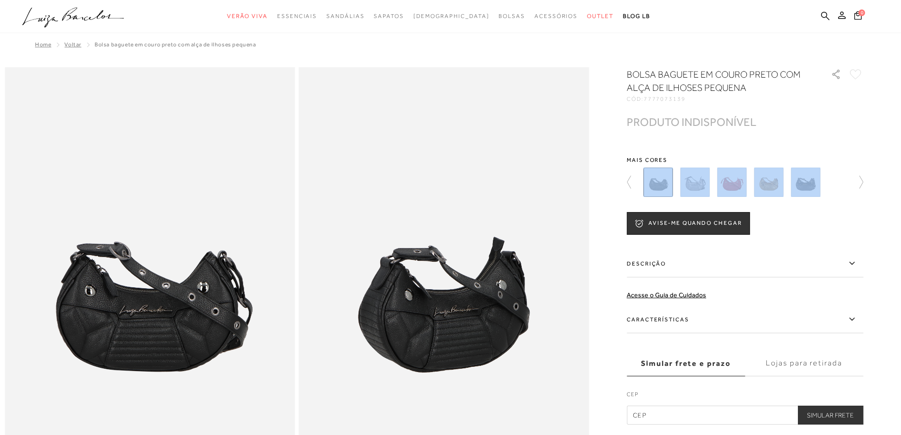
click at [794, 218] on div "AVISE-ME QUANDO CHEGAR" at bounding box center [745, 223] width 237 height 23
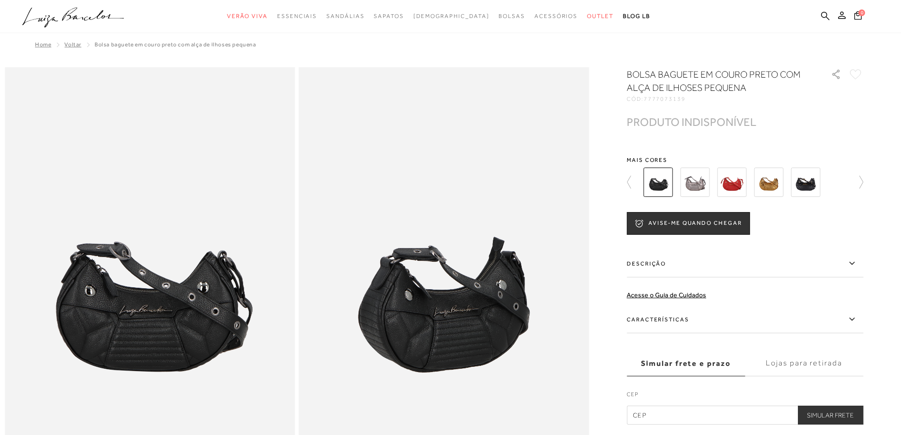
click at [807, 182] on img at bounding box center [805, 181] width 29 height 29
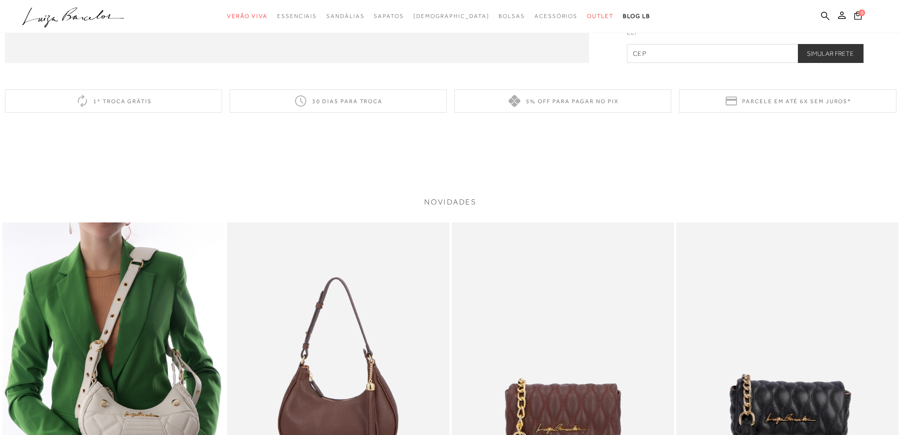
scroll to position [1466, 0]
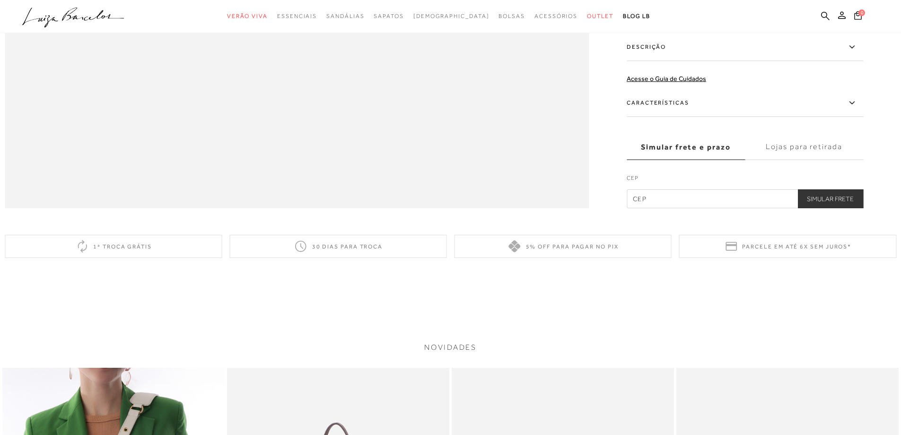
click at [699, 208] on input "text" at bounding box center [745, 198] width 237 height 19
click at [653, 208] on input "text" at bounding box center [745, 198] width 237 height 19
type input "36770-038"
click at [831, 208] on button "Simular Frete" at bounding box center [830, 198] width 66 height 19
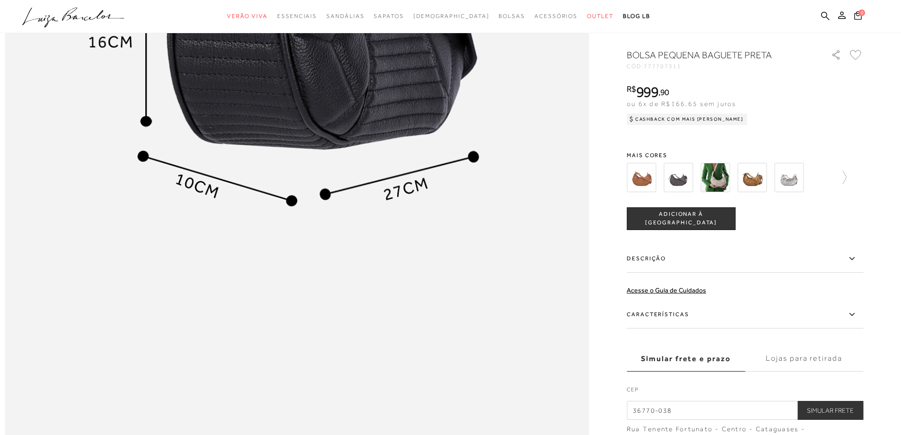
scroll to position [1183, 0]
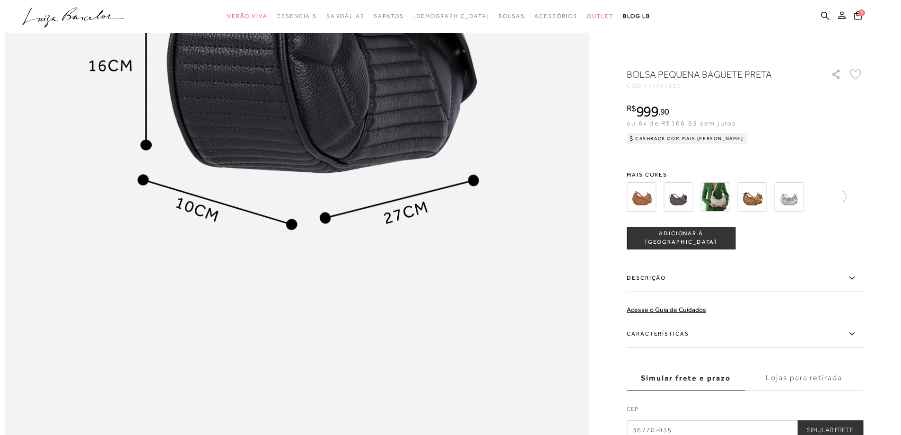
click at [691, 241] on span "ADICIONAR À SACOLA" at bounding box center [681, 237] width 108 height 17
click at [855, 16] on icon at bounding box center [858, 15] width 8 height 9
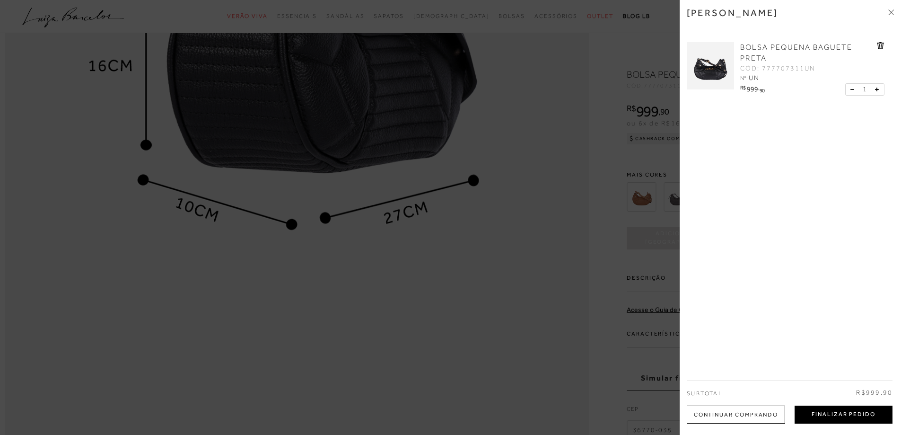
click at [824, 419] on button "Finalizar Pedido" at bounding box center [844, 414] width 98 height 18
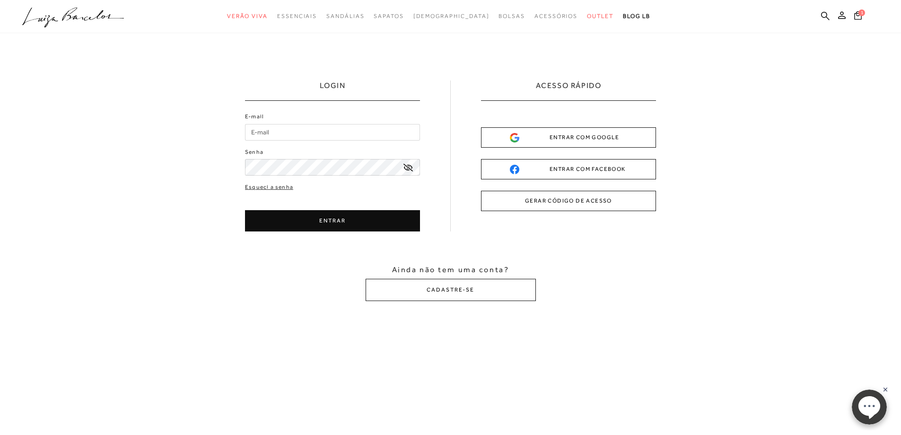
click at [557, 143] on button "ENTRAR COM GOOGLE" at bounding box center [568, 137] width 175 height 20
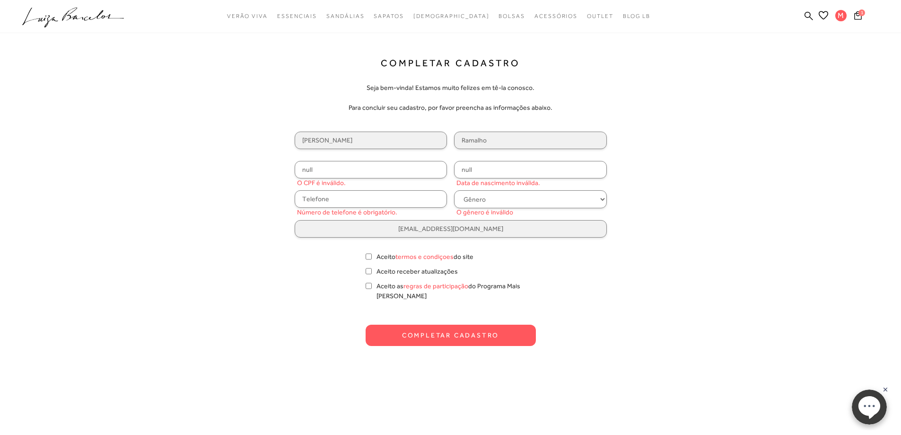
click at [366, 194] on input "text" at bounding box center [371, 199] width 153 height 18
click at [362, 180] on div "Marcelo Ramalho null O CPF é inválido. null Data de nascimento inválida. Número…" at bounding box center [451, 184] width 312 height 106
click at [365, 164] on input "null" at bounding box center [371, 170] width 153 height 18
type input "095.554.066-69"
type input "28/05/2001"
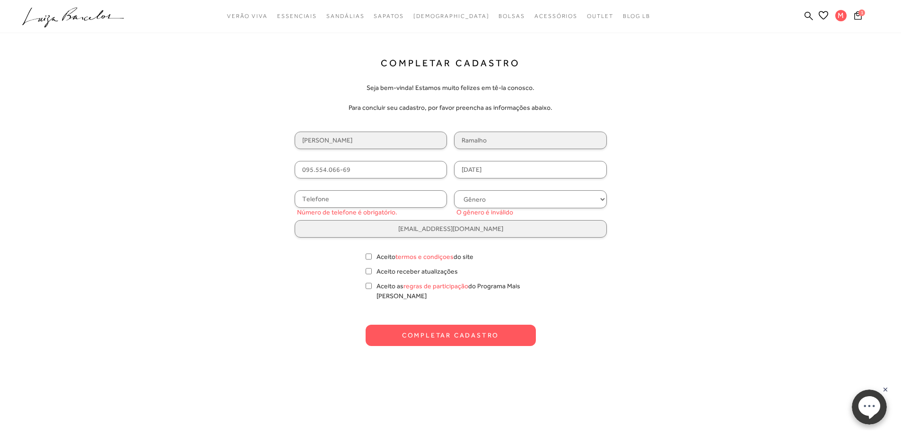
click at [340, 203] on input "text" at bounding box center [371, 199] width 153 height 18
type input "(32) 99428-276"
click at [530, 202] on select "Gênero Feminino Masculino" at bounding box center [530, 199] width 153 height 18
select select
click at [454, 190] on select "Gênero Feminino Masculino" at bounding box center [530, 199] width 153 height 18
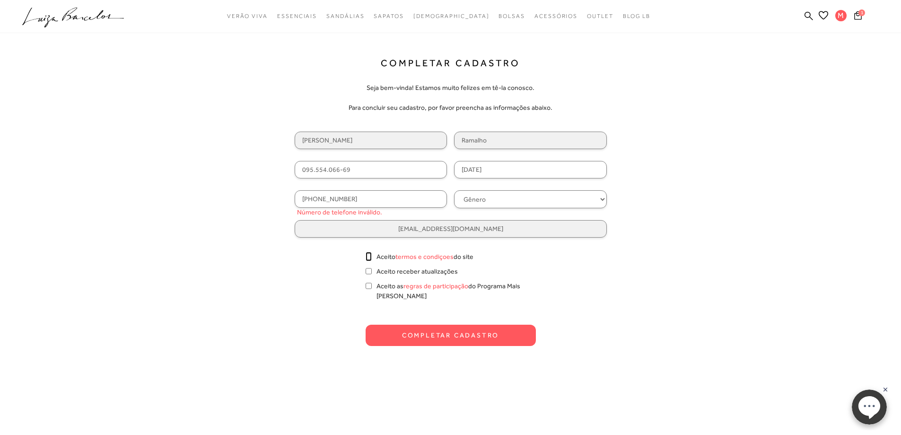
click at [368, 255] on input "Aceito termos e condiçoes do site" at bounding box center [369, 256] width 6 height 9
checkbox input "true"
click at [394, 324] on button "Completar Cadastro" at bounding box center [451, 334] width 170 height 21
click at [315, 202] on input "(32) 99428-276" at bounding box center [371, 199] width 153 height 18
click at [320, 197] on input "(32) 99428-276" at bounding box center [371, 199] width 153 height 18
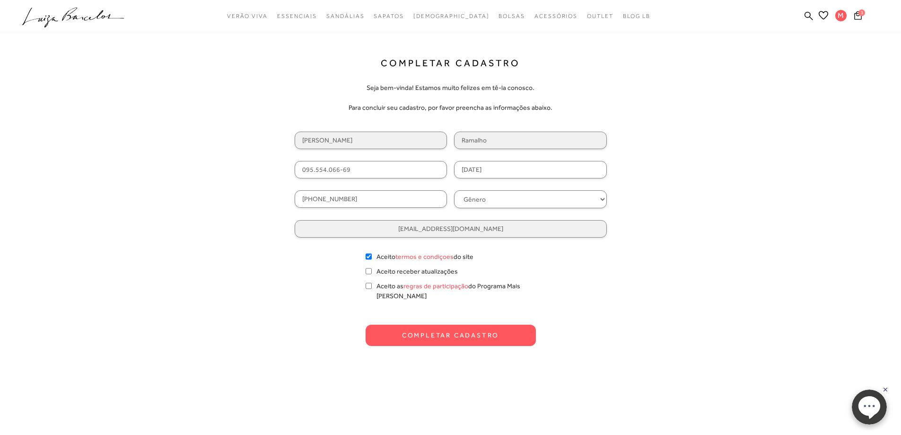
type input "(32) 99842-8286"
click at [453, 327] on button "Completar Cadastro" at bounding box center [451, 334] width 170 height 21
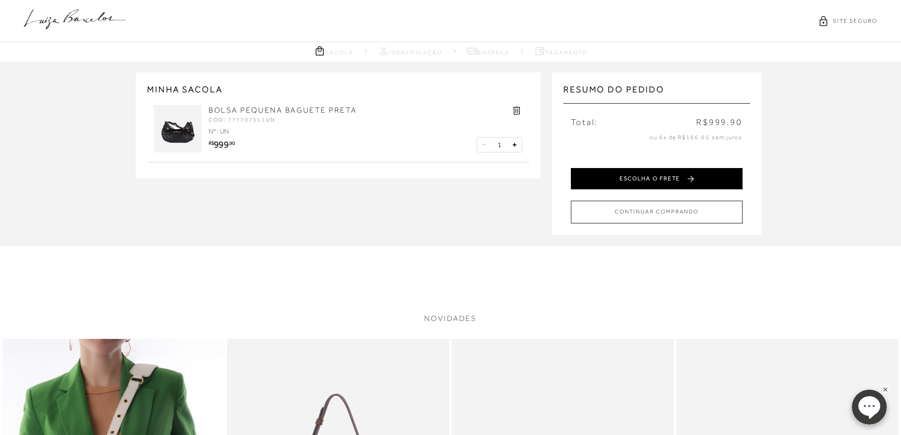
click at [659, 179] on button "ESCOLHA O FRETE" at bounding box center [657, 178] width 172 height 21
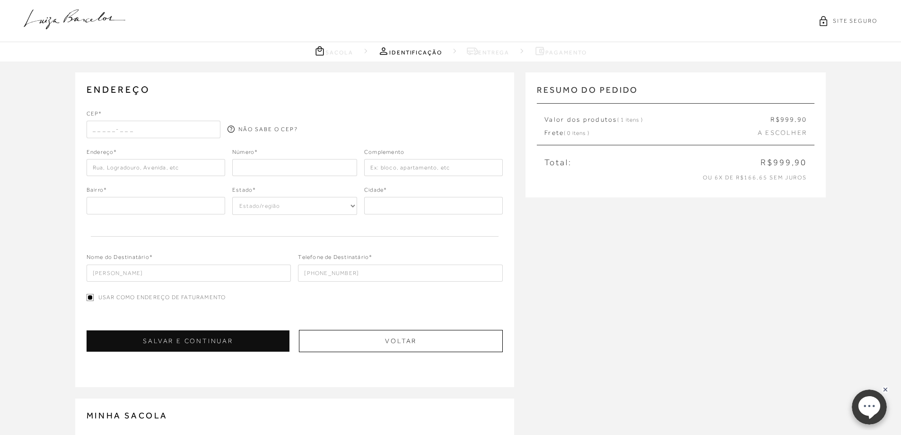
click at [157, 121] on input "text" at bounding box center [154, 129] width 134 height 17
type input "36770-038"
type input "Rua Tenente Fortunato"
type input "Centro"
select select "MG"
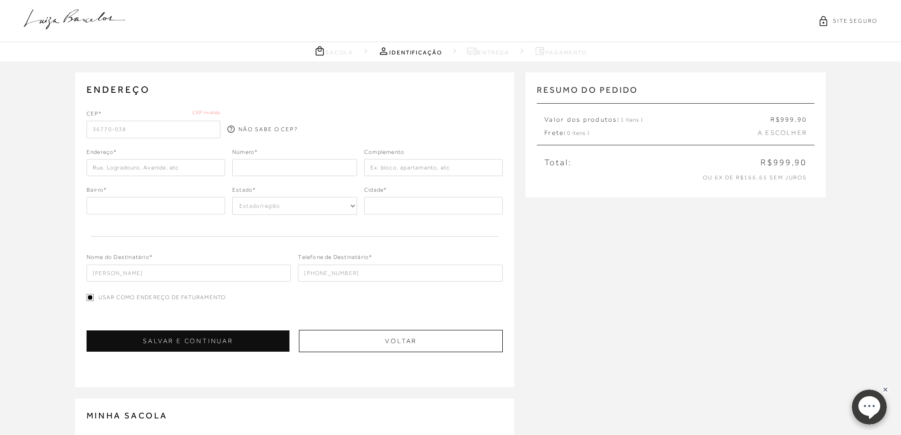
type input "Cataguases"
type input "36770-038"
drag, startPoint x: 416, startPoint y: 100, endPoint x: 300, endPoint y: 189, distance: 146.2
click at [417, 100] on div "ENDEREÇO Selecione um endereço para entrega Nenhum endereço salvo. CEP* 36770-0…" at bounding box center [294, 229] width 439 height 315
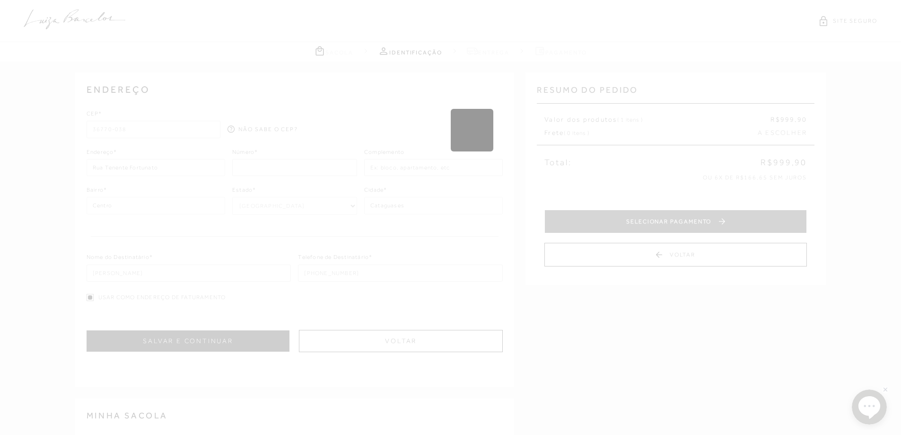
click at [290, 178] on div "Carregando..." at bounding box center [450, 272] width 901 height 326
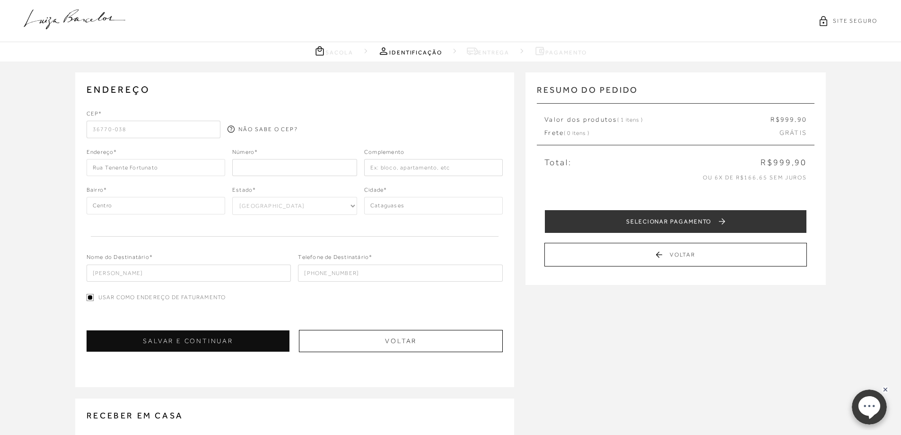
click at [281, 174] on input "number" at bounding box center [294, 167] width 125 height 17
click at [301, 168] on input "number" at bounding box center [294, 167] width 125 height 17
type input "96"
type input "Rua Tenente Fortunat"
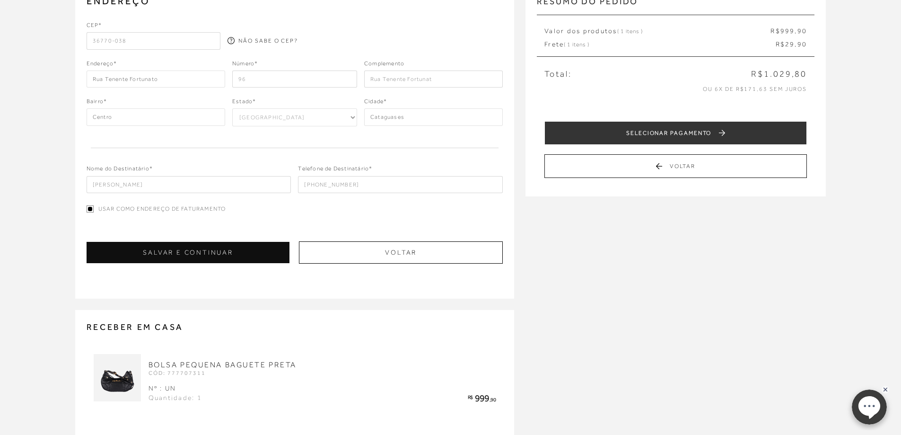
scroll to position [142, 0]
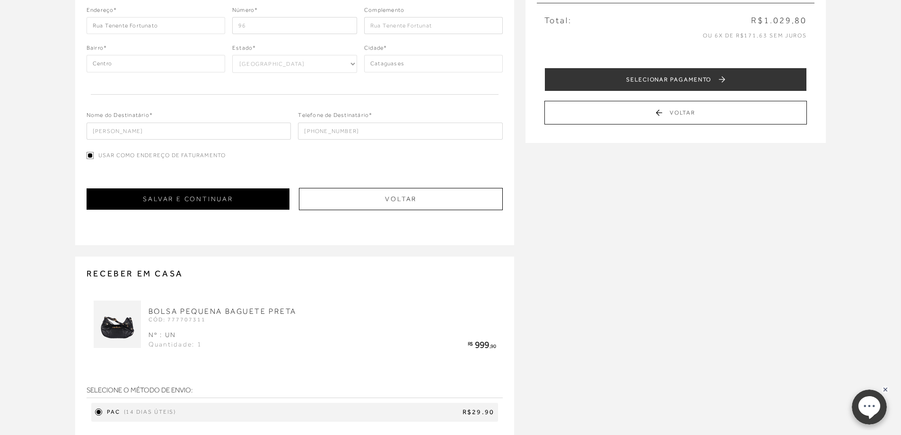
click at [235, 201] on button "SALVAR E CONTINUAR" at bounding box center [188, 198] width 203 height 21
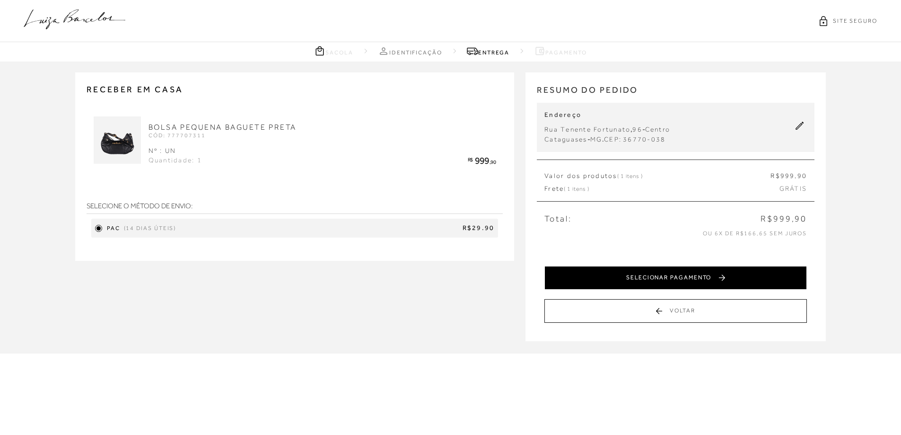
click at [625, 277] on button "SELECIONAR PAGAMENTO" at bounding box center [675, 278] width 263 height 24
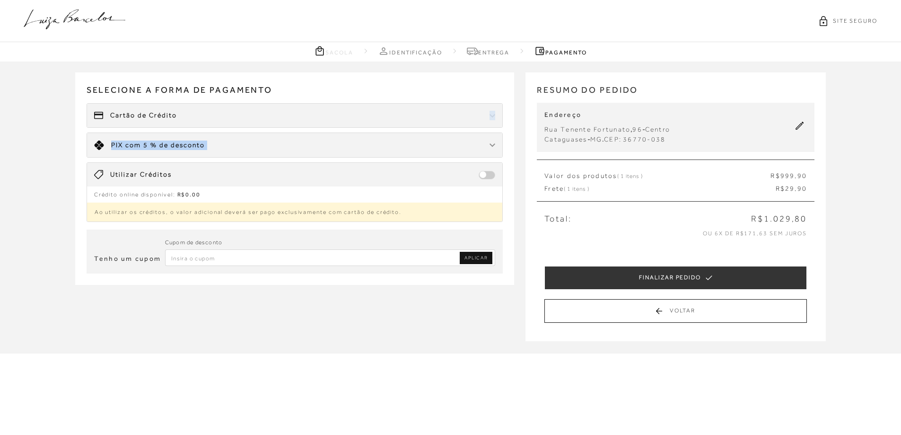
drag, startPoint x: 424, startPoint y: 119, endPoint x: 383, endPoint y: 144, distance: 48.4
click at [383, 144] on ul "Cartão de Crédito Limite: R$ 5.000,00 PIX com 5 % de desconto R$0.00" at bounding box center [295, 162] width 417 height 119
click at [439, 321] on div "Receber em casa BOLSA PEQUENA BAGUETE PRETA CÓD: 777707311 Nº : UN Quantidade: …" at bounding box center [450, 206] width 901 height 291
click at [393, 259] on input "Inserir Código da Promoção" at bounding box center [330, 257] width 331 height 17
paste input "baguete"
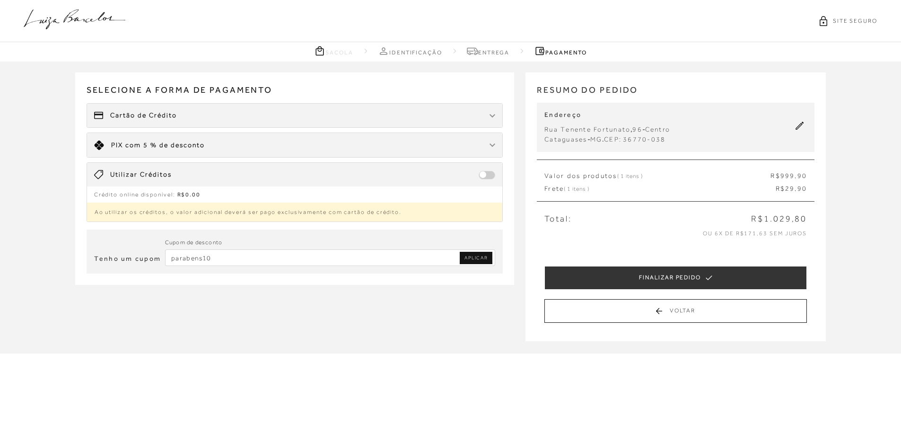
type input "parabens10"
click at [500, 254] on div "Tenho um cupom Cupom de desconto parabens10 APLICAR" at bounding box center [295, 251] width 417 height 44
click at [484, 257] on span "APLICAR" at bounding box center [475, 257] width 23 height 7
click at [373, 254] on input "Inserir Código da Promoção" at bounding box center [330, 257] width 331 height 17
type input "PARABENS10"
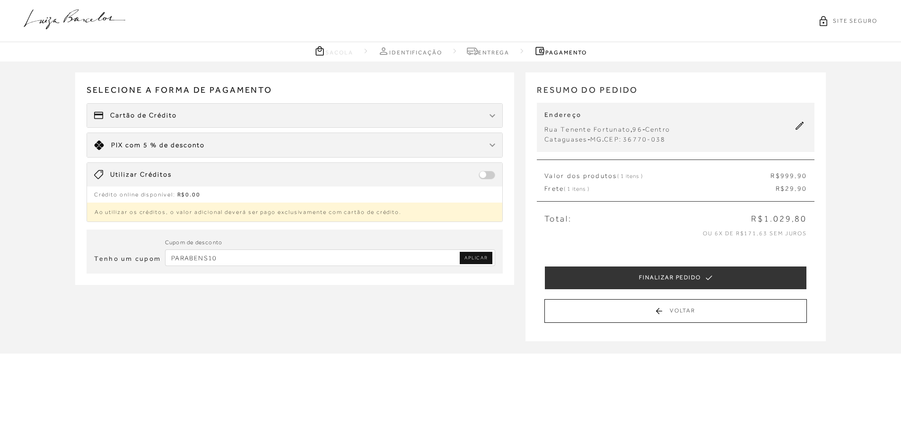
click at [481, 248] on div "Cupom de desconto" at bounding box center [330, 243] width 331 height 12
click at [475, 257] on span "APLICAR" at bounding box center [475, 257] width 23 height 7
click at [276, 260] on input "Inserir Código da Promoção" at bounding box center [330, 257] width 331 height 17
paste input "PRIMEIRA20"
type input "PRIMEIRA20"
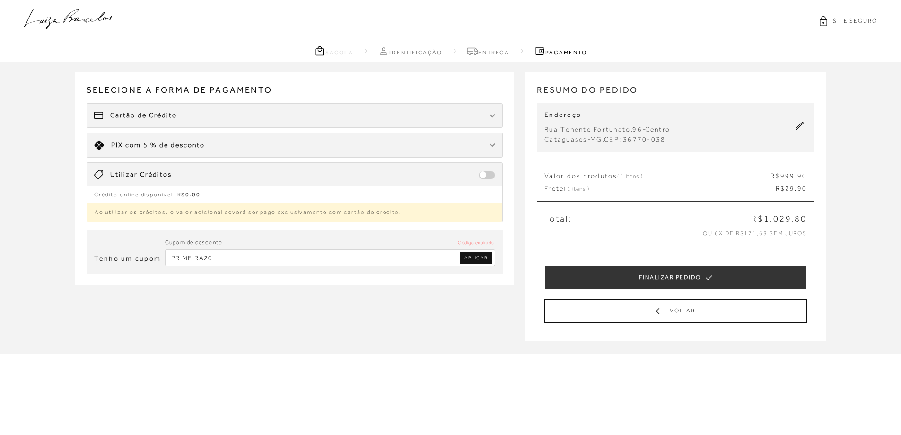
click at [485, 257] on span "APLICAR" at bounding box center [475, 257] width 23 height 7
click at [365, 263] on input "Inserir Código da Promoção" at bounding box center [330, 257] width 331 height 17
paste input "PRIMEIRA20"
type input "PRIMEIRA20"
click at [470, 254] on span "APLICAR" at bounding box center [475, 257] width 23 height 7
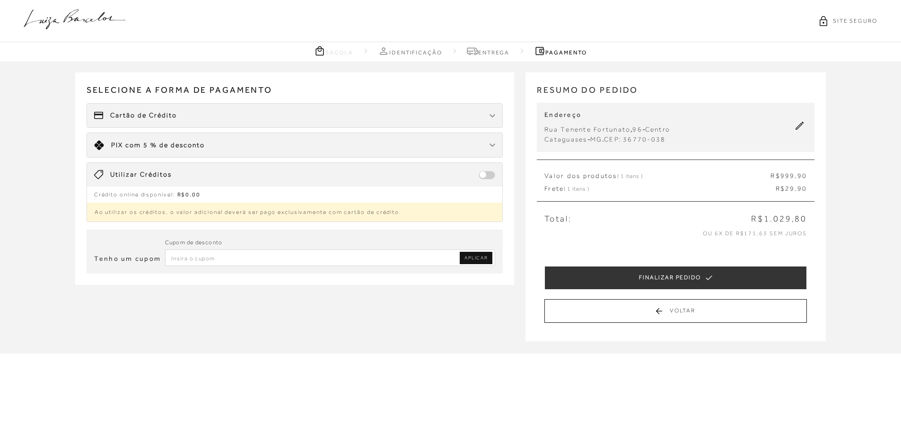
click at [375, 261] on input "Inserir Código da Promoção" at bounding box center [330, 257] width 331 height 17
paste input "PRIMEIRA20"
type input "PRIMEIRA20"
click at [483, 262] on link "APLICAR" at bounding box center [476, 258] width 33 height 12
click at [237, 142] on div "Limite: R$ 5.000,00 PIX com 5 % de desconto" at bounding box center [295, 145] width 416 height 24
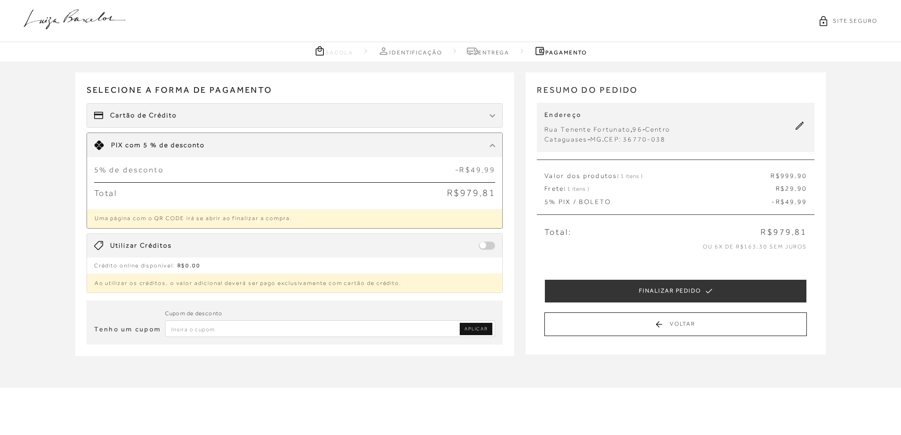
click at [208, 331] on input "Inserir Código da Promoção" at bounding box center [330, 328] width 331 height 17
paste input "PRIMEIRA20"
type input "PRIMEIRA10"
click at [481, 328] on span "APLICAR" at bounding box center [475, 328] width 23 height 7
click at [204, 334] on input "Inserir Código da Promoção" at bounding box center [330, 328] width 331 height 17
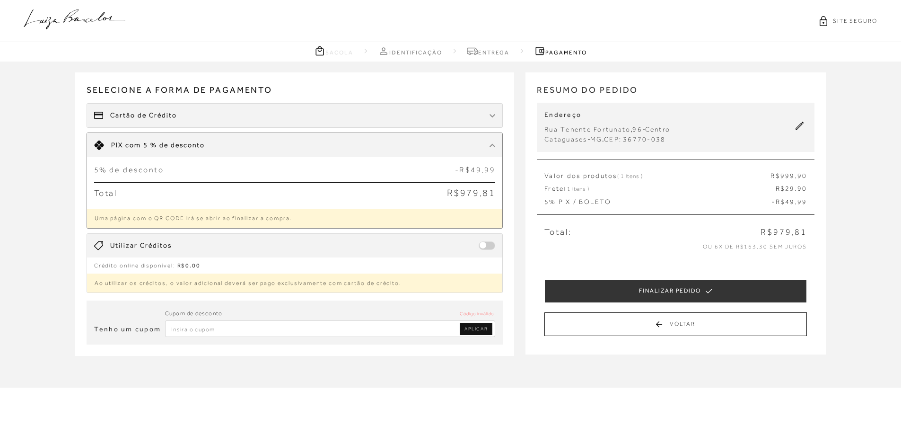
click at [367, 331] on input "Inserir Código da Promoção" at bounding box center [330, 328] width 331 height 17
type input "PRIMEIRA20"
click at [461, 332] on link "APLICAR" at bounding box center [476, 329] width 33 height 12
click at [424, 332] on input "Inserir Código da Promoção" at bounding box center [330, 328] width 331 height 17
type input "PRIMEIRA15"
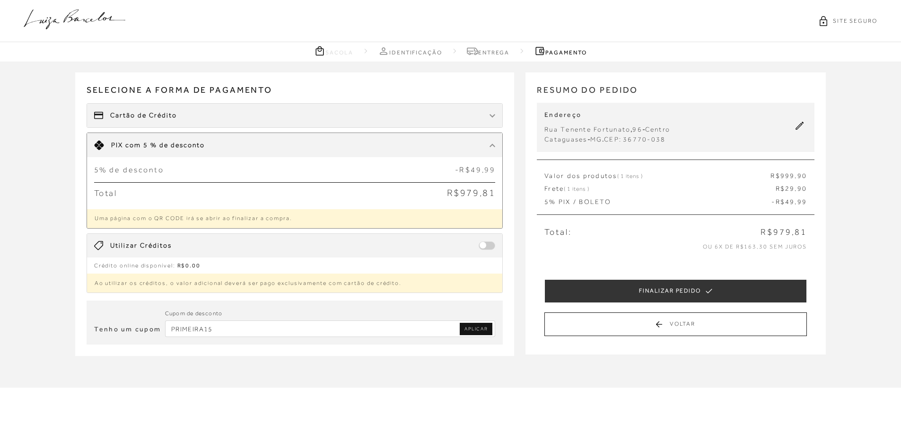
click at [510, 316] on div "Tenho um cupom Cupom de desconto PRIMEIRA15 APLICAR" at bounding box center [294, 324] width 439 height 63
click at [479, 331] on span "APLICAR" at bounding box center [475, 328] width 23 height 7
click at [250, 333] on input "Inserir Código da Promoção" at bounding box center [330, 328] width 331 height 17
type input "PRIMEIRALB"
click at [466, 331] on span "APLICAR" at bounding box center [475, 328] width 23 height 7
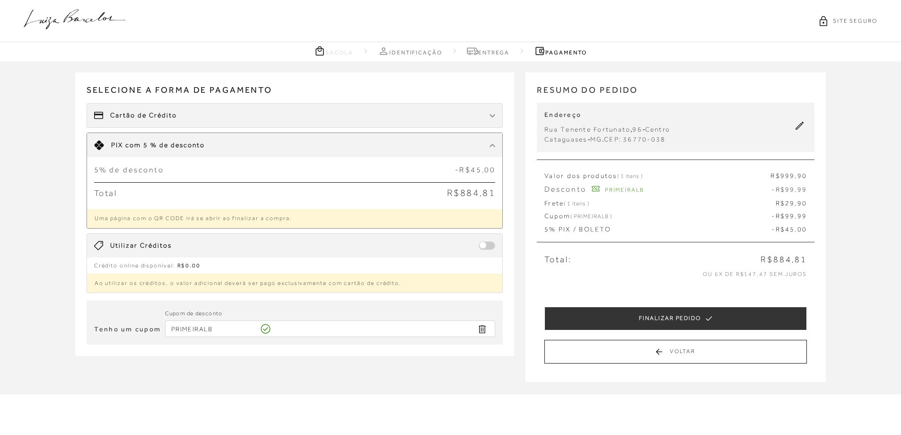
click at [522, 245] on div "Selecione a forma de pagamento FORMA DE PAGAMENTO Cartão de Crédito Limite: R$ …" at bounding box center [300, 182] width 451 height 220
click at [836, 269] on div "Receber em casa BOLSA PEQUENA BAGUETE PRETA CÓD: 777707311 Nº : UN Quantidade: …" at bounding box center [450, 227] width 901 height 332
click at [850, 293] on div "Receber em casa BOLSA PEQUENA BAGUETE PRETA CÓD: 777707311 Nº : UN Quantidade: …" at bounding box center [450, 227] width 901 height 332
click at [847, 293] on div "Receber em casa BOLSA PEQUENA BAGUETE PRETA CÓD: 777707311 Nº : UN Quantidade: …" at bounding box center [450, 227] width 901 height 332
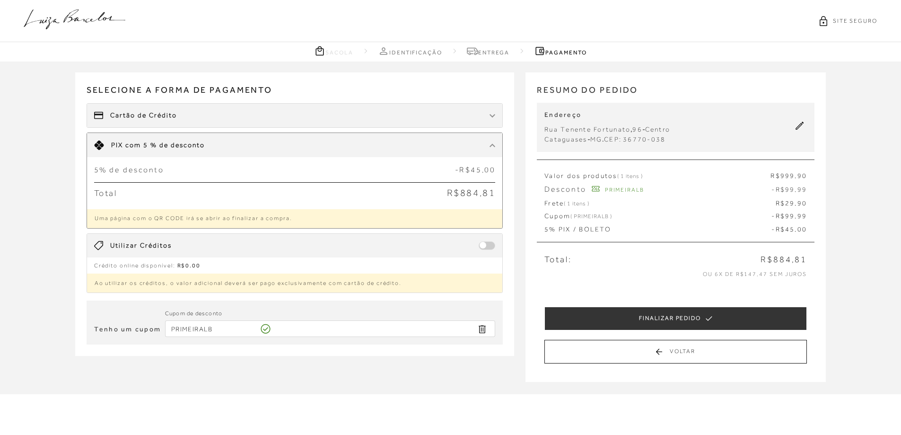
click at [297, 330] on input "PRIMEIRALB" at bounding box center [330, 328] width 331 height 17
click at [223, 361] on div "Receber em casa BOLSA PEQUENA BAGUETE PRETA CÓD: 777707311 Nº : UN Quantidade: …" at bounding box center [300, 223] width 451 height 325
click at [428, 358] on div "Receber em casa BOLSA PEQUENA BAGUETE PRETA CÓD: 777707311 Nº : UN Quantidade: …" at bounding box center [300, 223] width 451 height 325
click at [492, 49] on link "Entrega" at bounding box center [488, 51] width 43 height 12
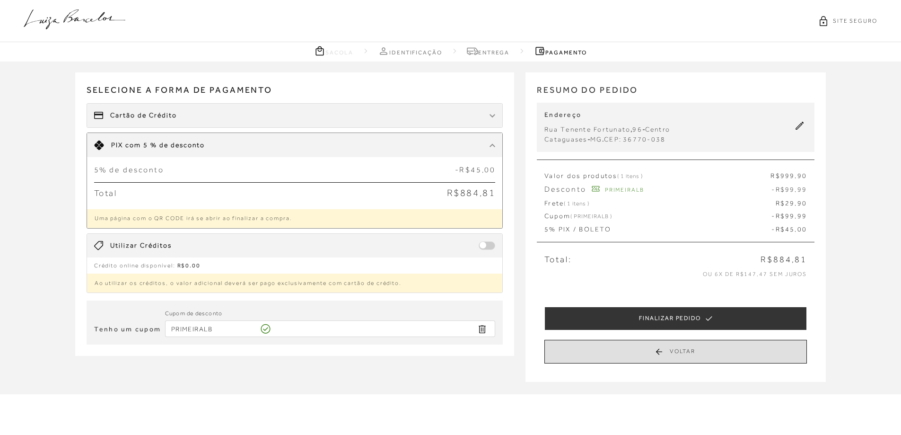
click at [683, 354] on button "Voltar" at bounding box center [675, 352] width 263 height 24
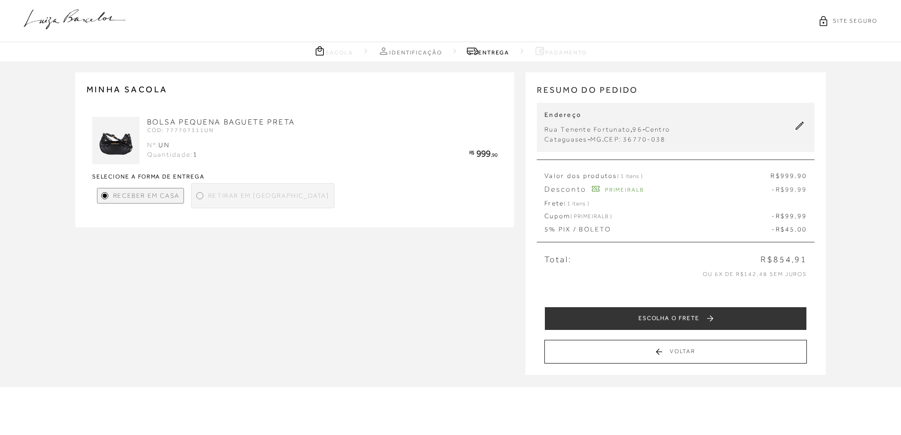
click at [231, 201] on div "Retirar em Loja" at bounding box center [262, 195] width 143 height 25
click at [198, 197] on div at bounding box center [200, 195] width 4 height 4
click at [122, 196] on span "Receber em Casa" at bounding box center [146, 196] width 67 height 10
click at [236, 194] on span "Retirar em Loja" at bounding box center [268, 196] width 121 height 10
drag, startPoint x: 253, startPoint y: 243, endPoint x: 233, endPoint y: 200, distance: 47.8
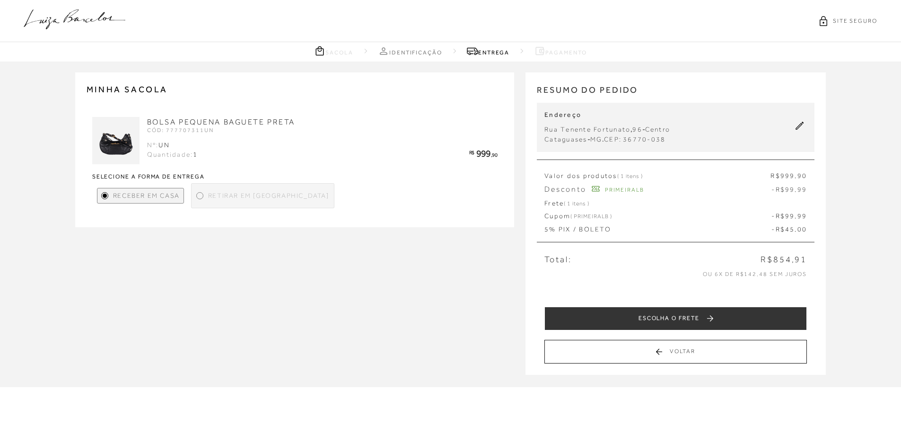
click at [252, 243] on div "MINHA SACOLA BOLSA PEQUENA BAGUETE PRETA CÓD: 777707311UN UN 1 R$ 999" at bounding box center [450, 223] width 901 height 324
click at [415, 53] on link "Identificação" at bounding box center [410, 51] width 64 height 12
click at [245, 198] on span "Retirar em Loja" at bounding box center [268, 196] width 121 height 10
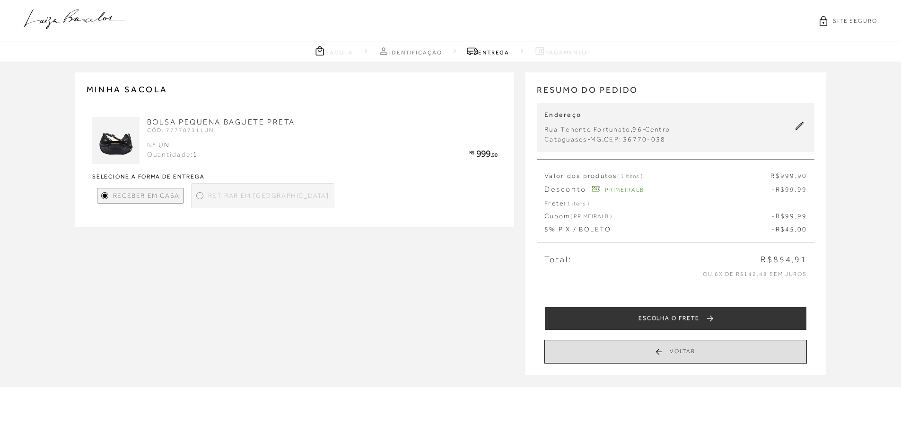
click at [657, 351] on button "Voltar" at bounding box center [675, 352] width 263 height 24
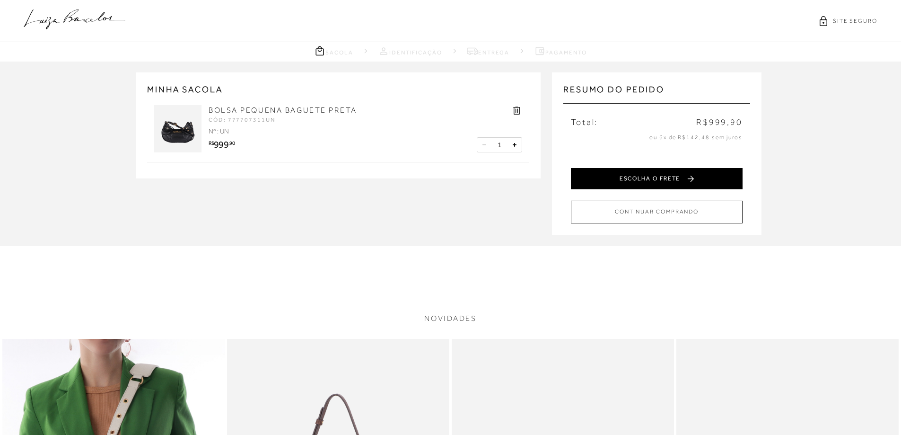
click at [664, 181] on button "ESCOLHA O FRETE" at bounding box center [657, 178] width 172 height 21
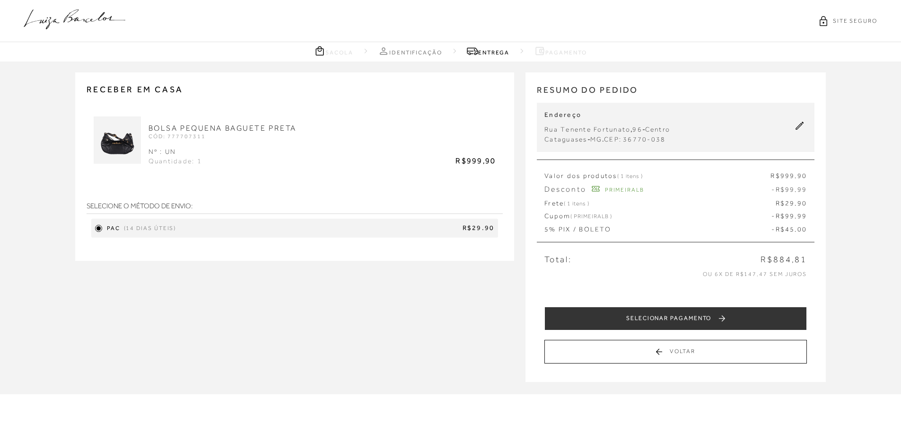
click at [338, 167] on div "BOLSA PEQUENA BAGUETE PRETA CÓD: 777707311 Nº : UN Quantidade: 1 R$999,90" at bounding box center [295, 144] width 403 height 56
click at [302, 229] on span "R$29.90" at bounding box center [337, 227] width 315 height 9
click at [284, 196] on div "SELECIONE O MÉTODO DE ENVIO: PAC (14 dias úteis) R$29.90" at bounding box center [295, 214] width 417 height 56
click at [821, 264] on div "RESUMO DO PEDIDO Endereço Rua Tenente Fortunato , 96 - Centro Cataguases - MG .…" at bounding box center [676, 226] width 300 height 309
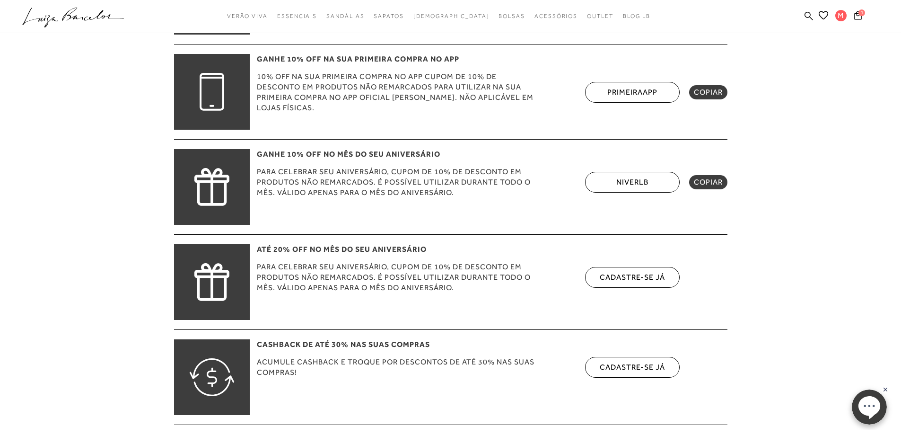
scroll to position [331, 0]
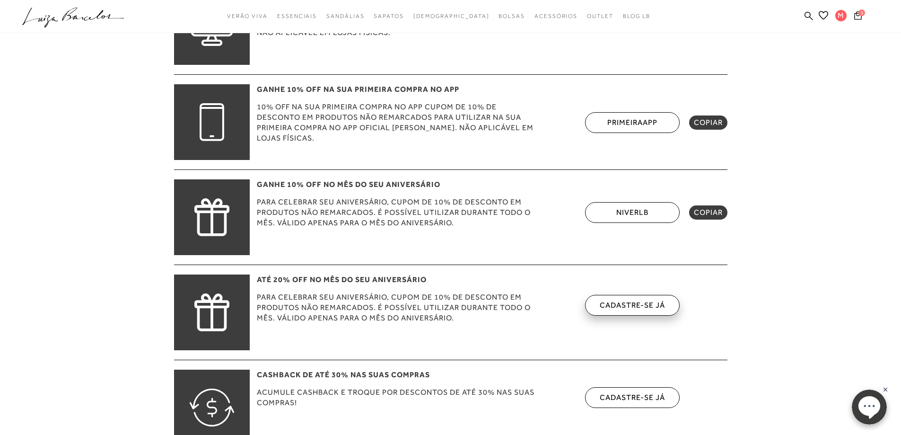
click at [648, 309] on link "cadastre-se já" at bounding box center [632, 304] width 65 height 9
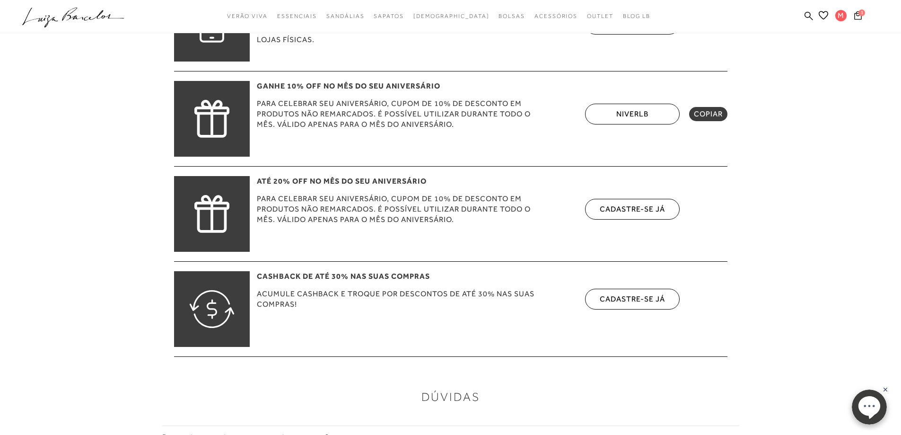
scroll to position [473, 0]
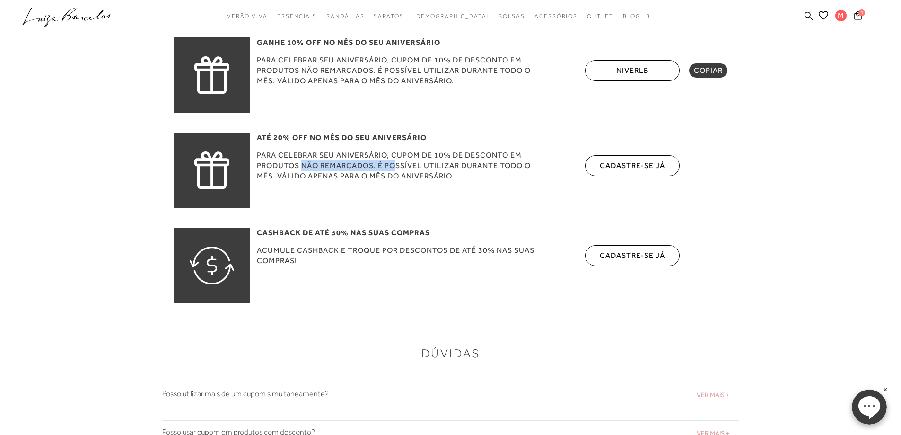
drag, startPoint x: 301, startPoint y: 165, endPoint x: 406, endPoint y: 163, distance: 104.6
click at [399, 165] on span "Para celebrar seu aniversário, cupom de 10% de desconto em produtos não remarca…" at bounding box center [398, 165] width 282 height 31
click at [432, 167] on span "Para celebrar seu aniversário, cupom de 10% de desconto em produtos não remarca…" at bounding box center [398, 165] width 282 height 31
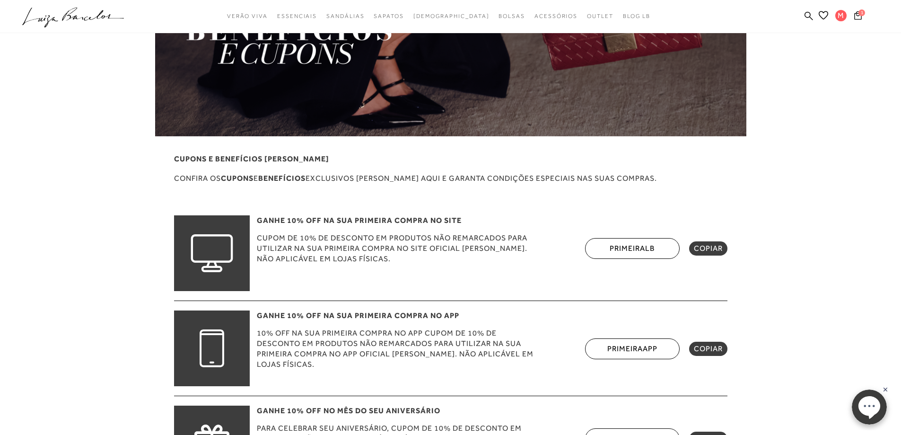
scroll to position [142, 0]
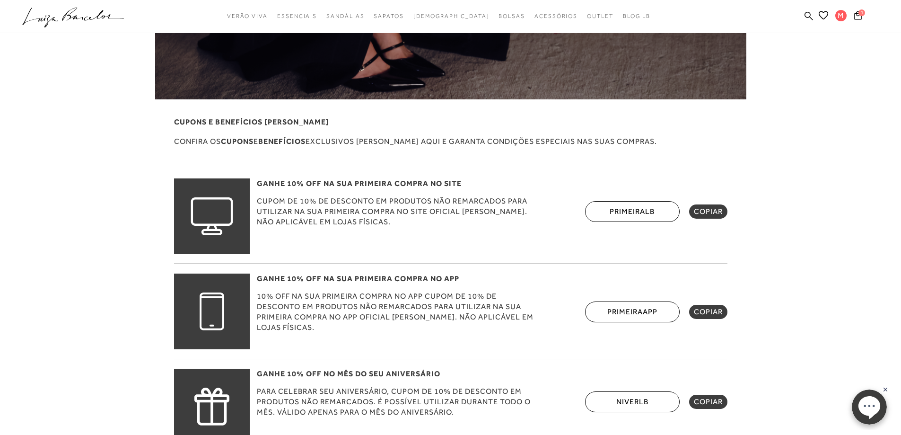
click at [810, 256] on body "pa3100001 está carregada. categoryHeader .a{fill-rule:evenodd;} Verão Viva Em a…" at bounding box center [450, 75] width 901 height 435
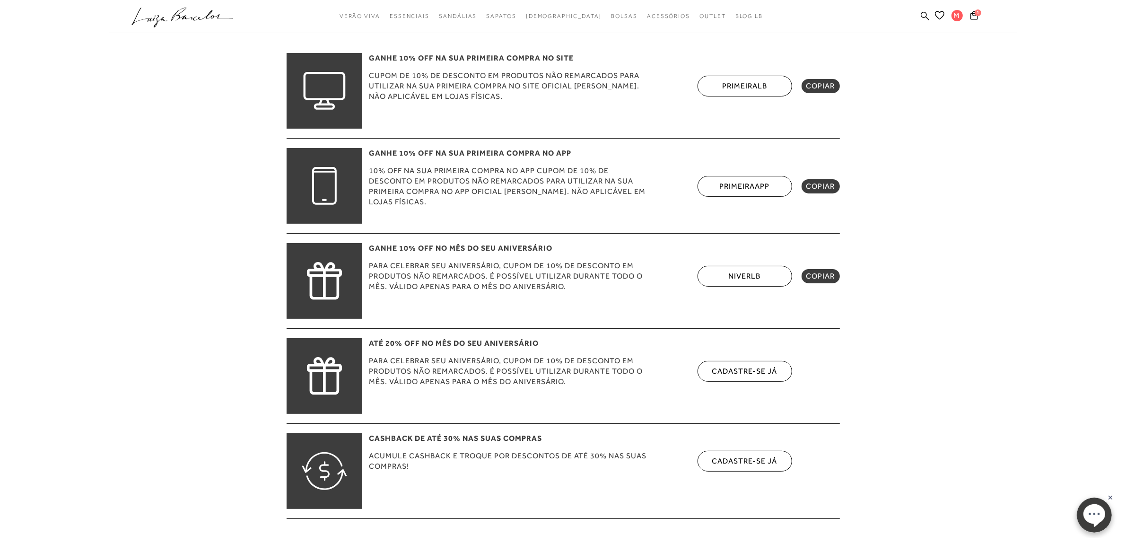
scroll to position [272, 0]
